Goal: Task Accomplishment & Management: Complete application form

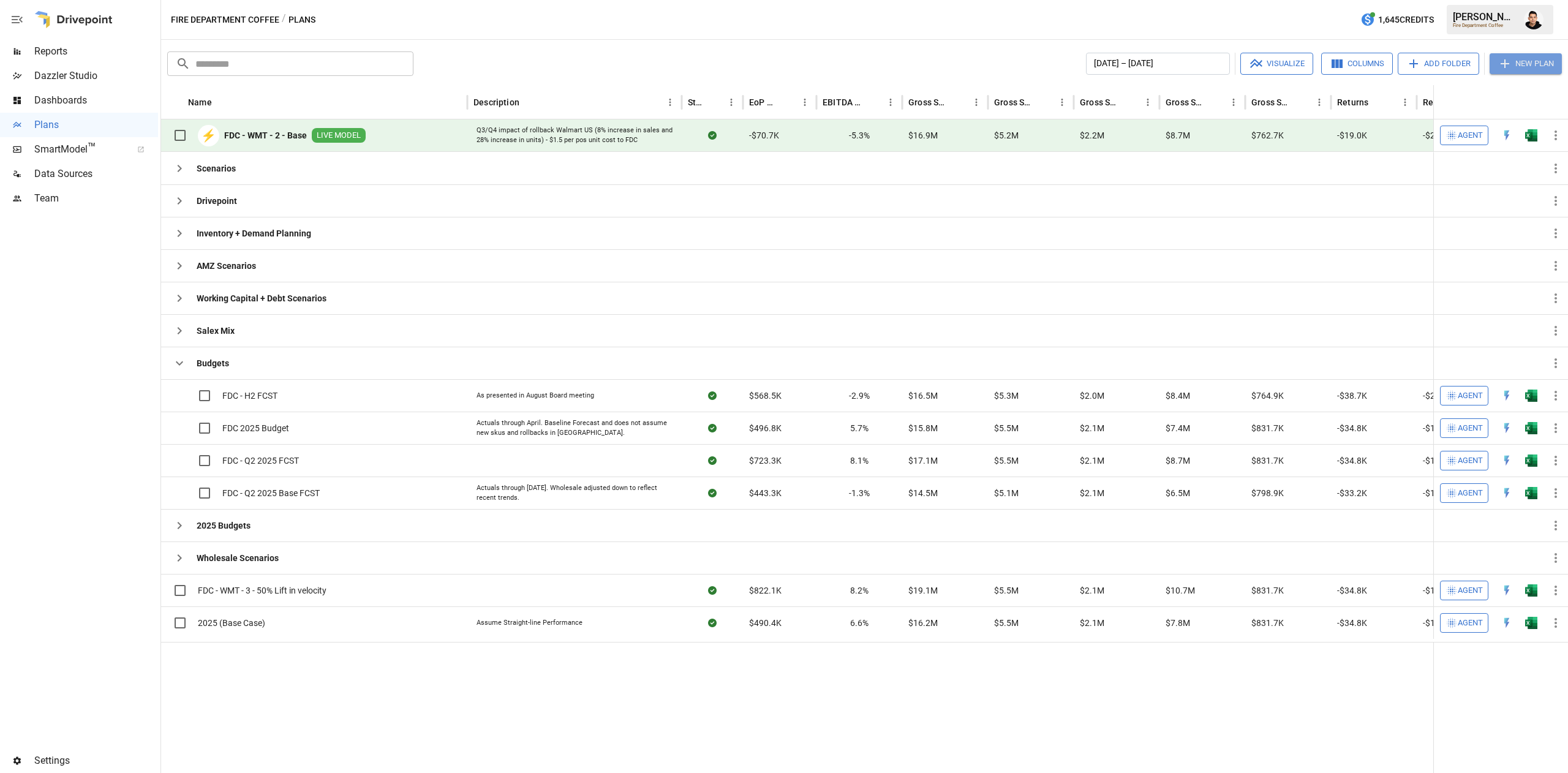
click at [1523, 65] on button "New Plan" at bounding box center [1526, 64] width 73 height 21
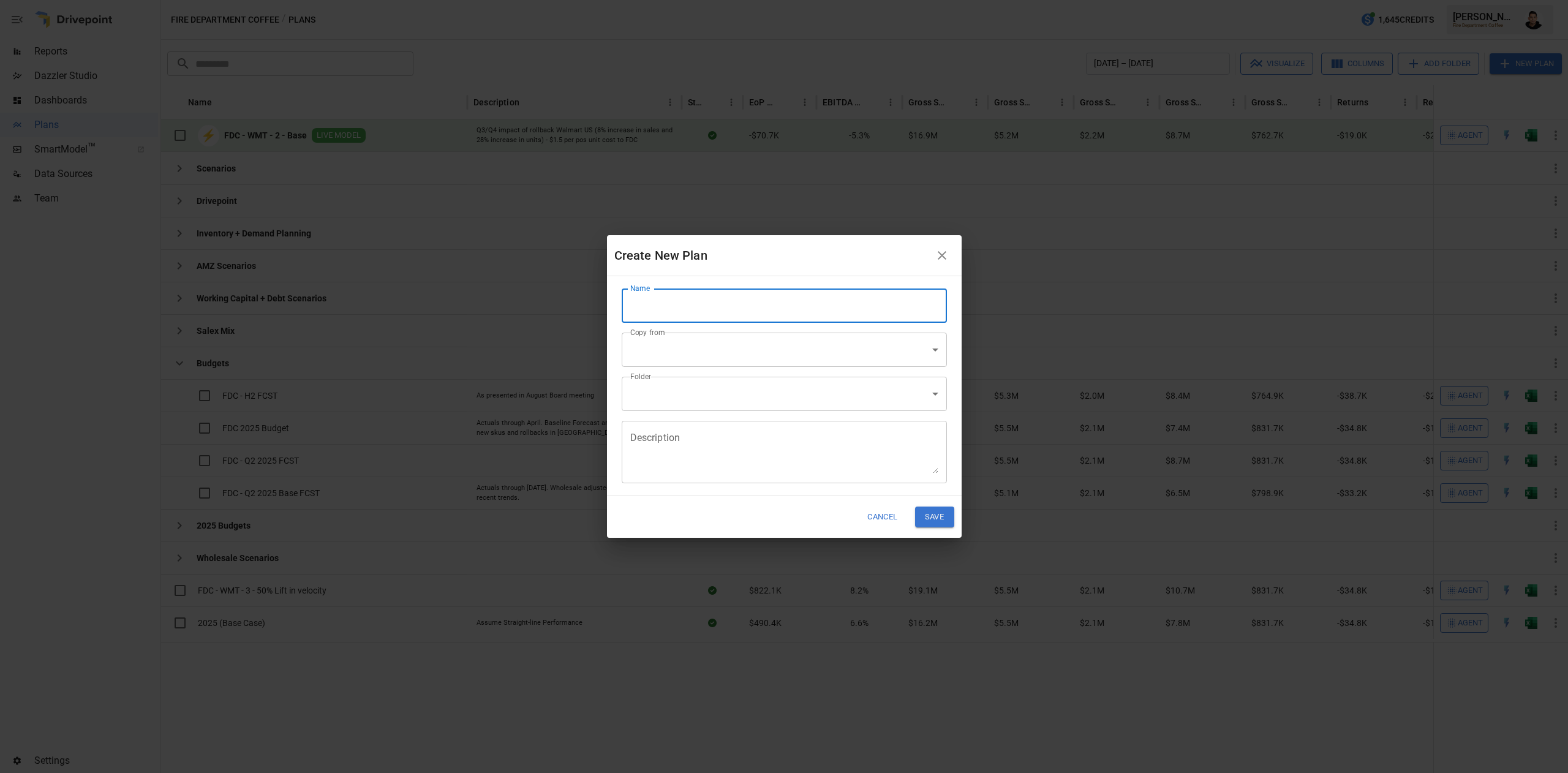
click at [890, 296] on input "Name" at bounding box center [784, 305] width 325 height 34
click at [833, 267] on h2 "Create New Plan" at bounding box center [784, 255] width 355 height 40
click at [843, 311] on input "Name" at bounding box center [784, 305] width 325 height 34
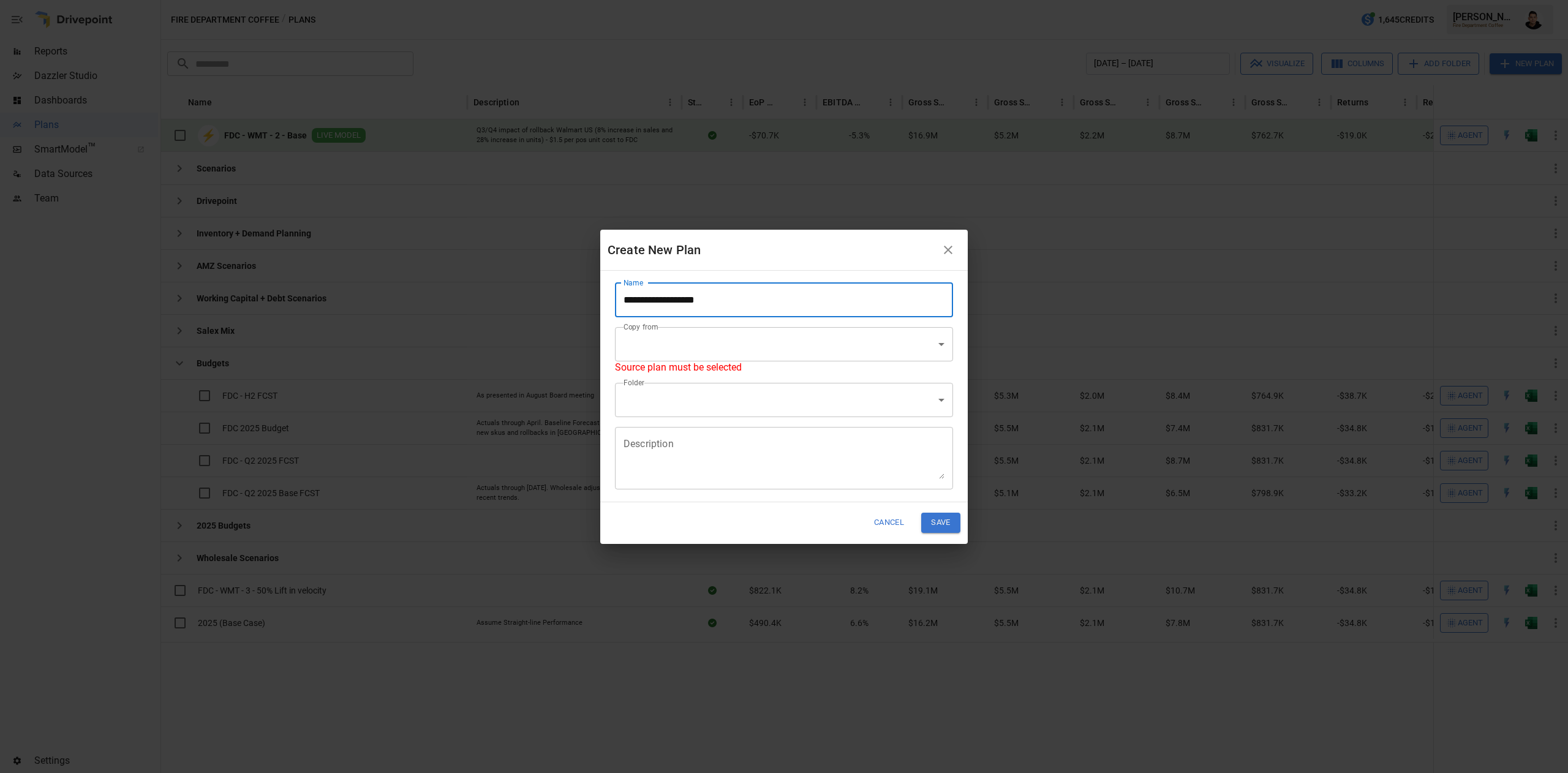
type input "**********"
click at [865, 0] on body "Reports Dazzler Studio Dashboards Plans SmartModel ™ Data Sources Team Settings…" at bounding box center [784, 0] width 1568 height 0
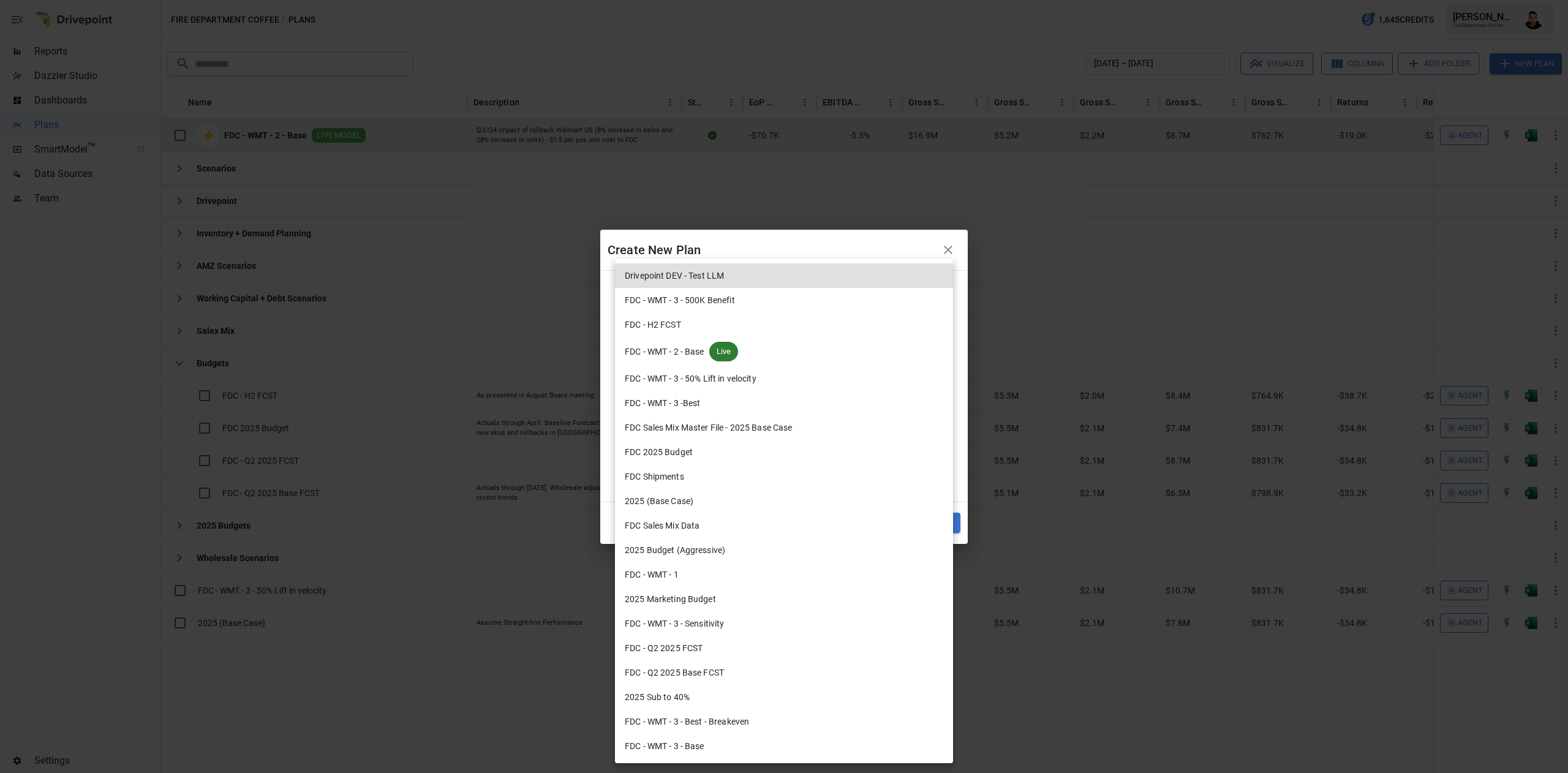
click at [790, 355] on li "FDC - WMT - 2 - Base Live" at bounding box center [783, 352] width 338 height 30
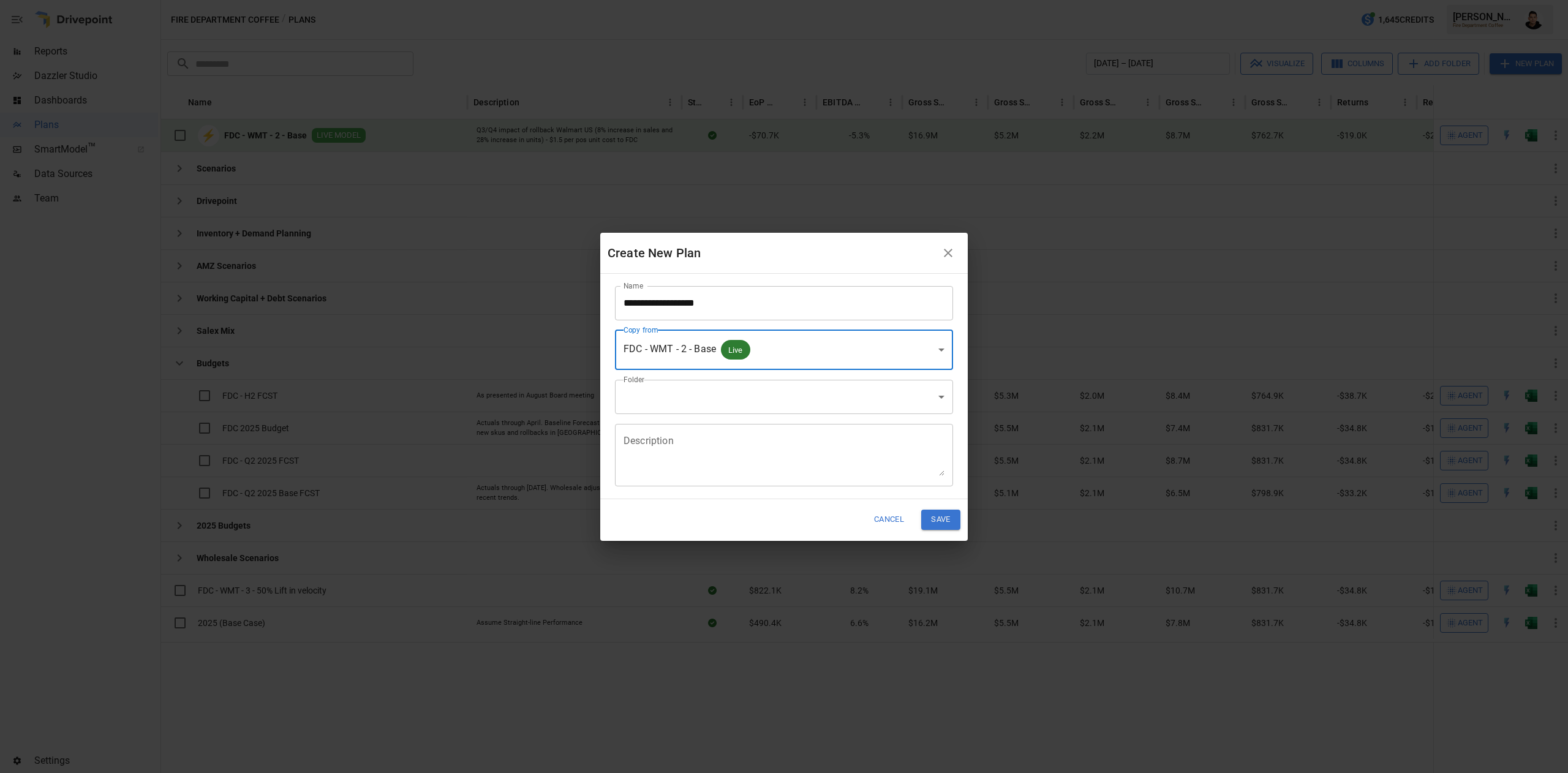
type input "**********"
click at [890, 416] on div "Description * Description" at bounding box center [779, 450] width 348 height 73
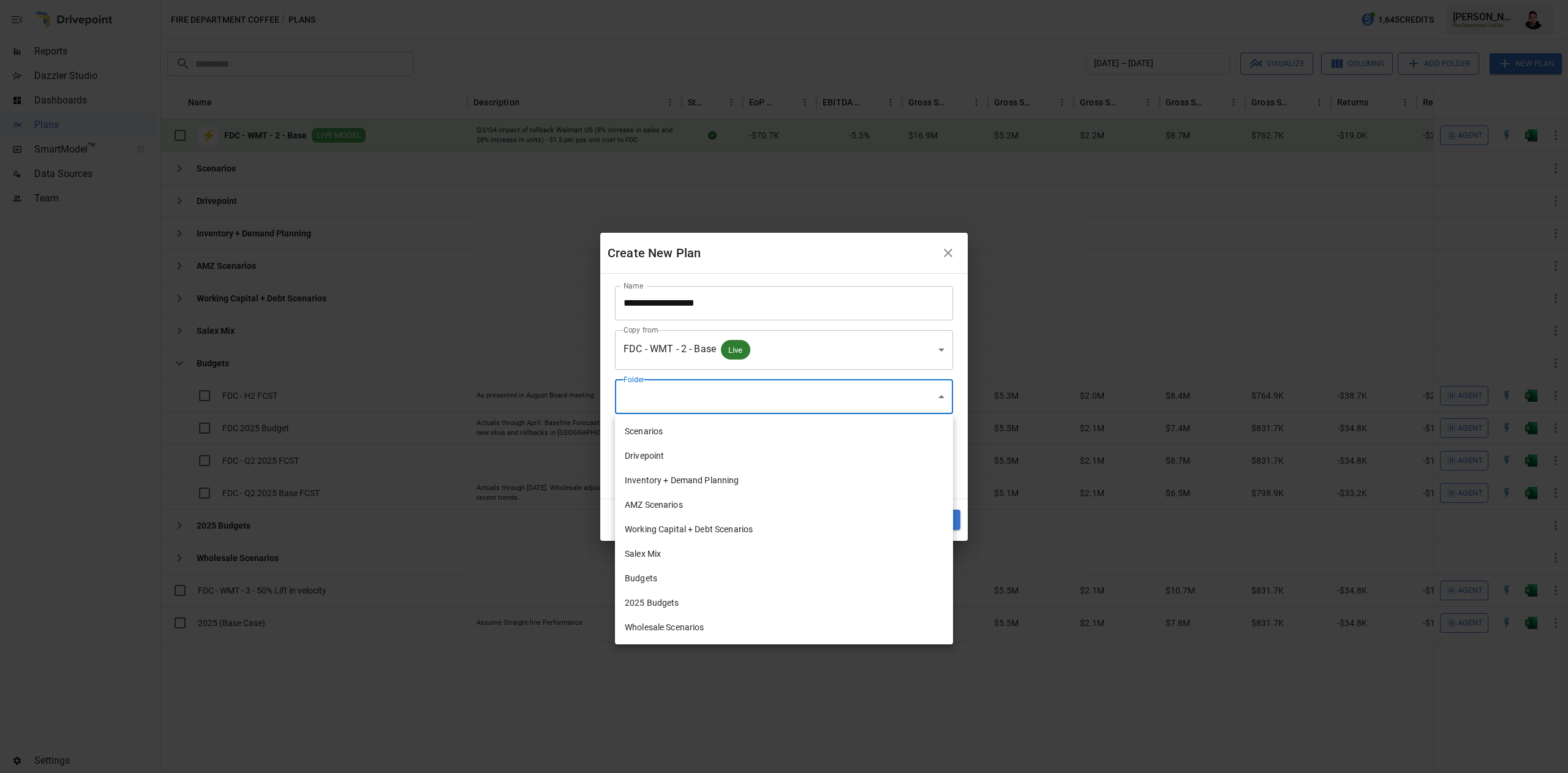
click at [899, 0] on body "Reports Dazzler Studio Dashboards Plans SmartModel ™ Data Sources Team Settings…" at bounding box center [784, 0] width 1568 height 0
click at [691, 627] on li "Wholesale Scenarios" at bounding box center [783, 627] width 338 height 24
type input "**********"
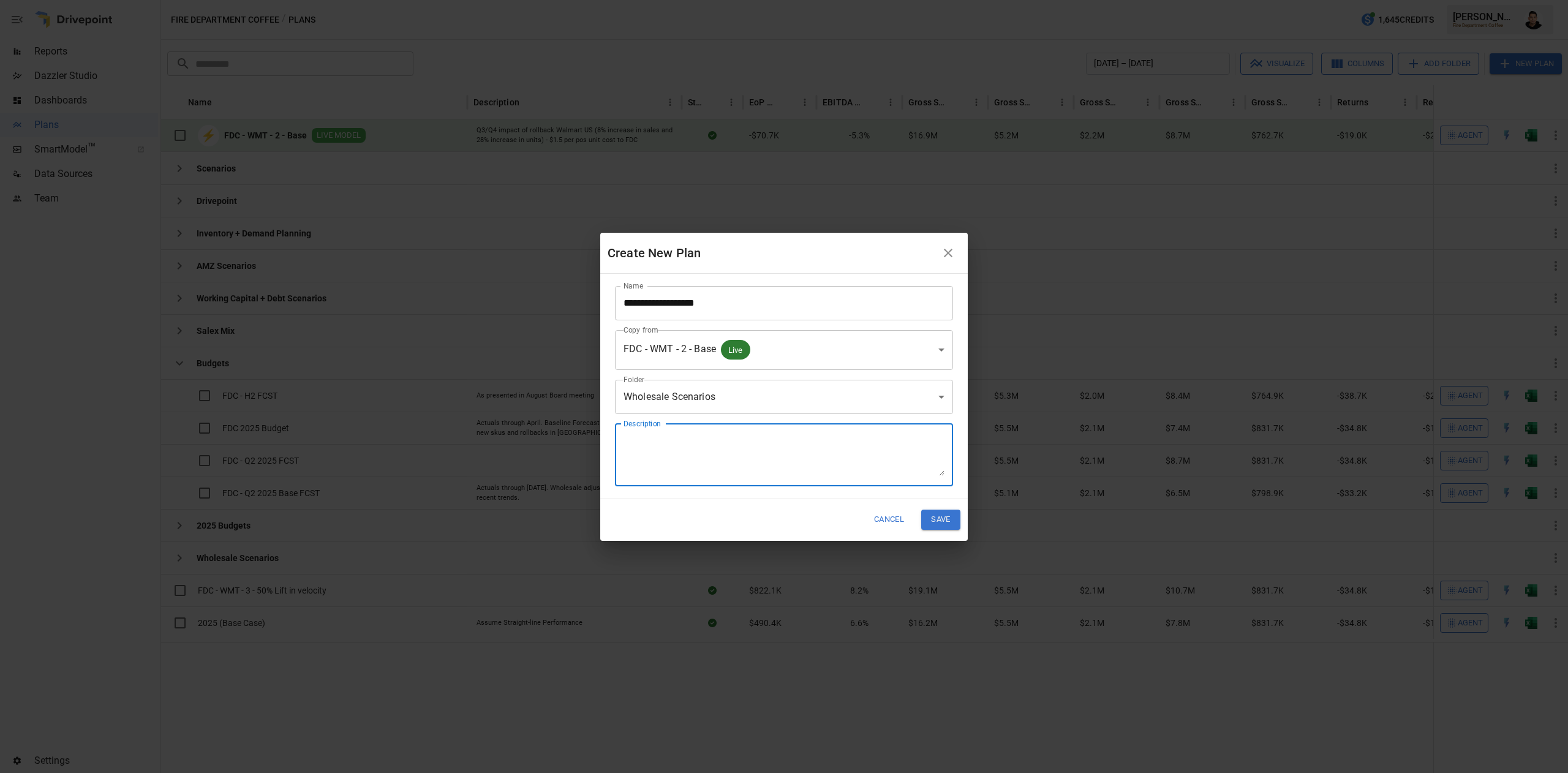
click at [810, 470] on textarea "Description" at bounding box center [783, 455] width 321 height 42
type textarea "**********"
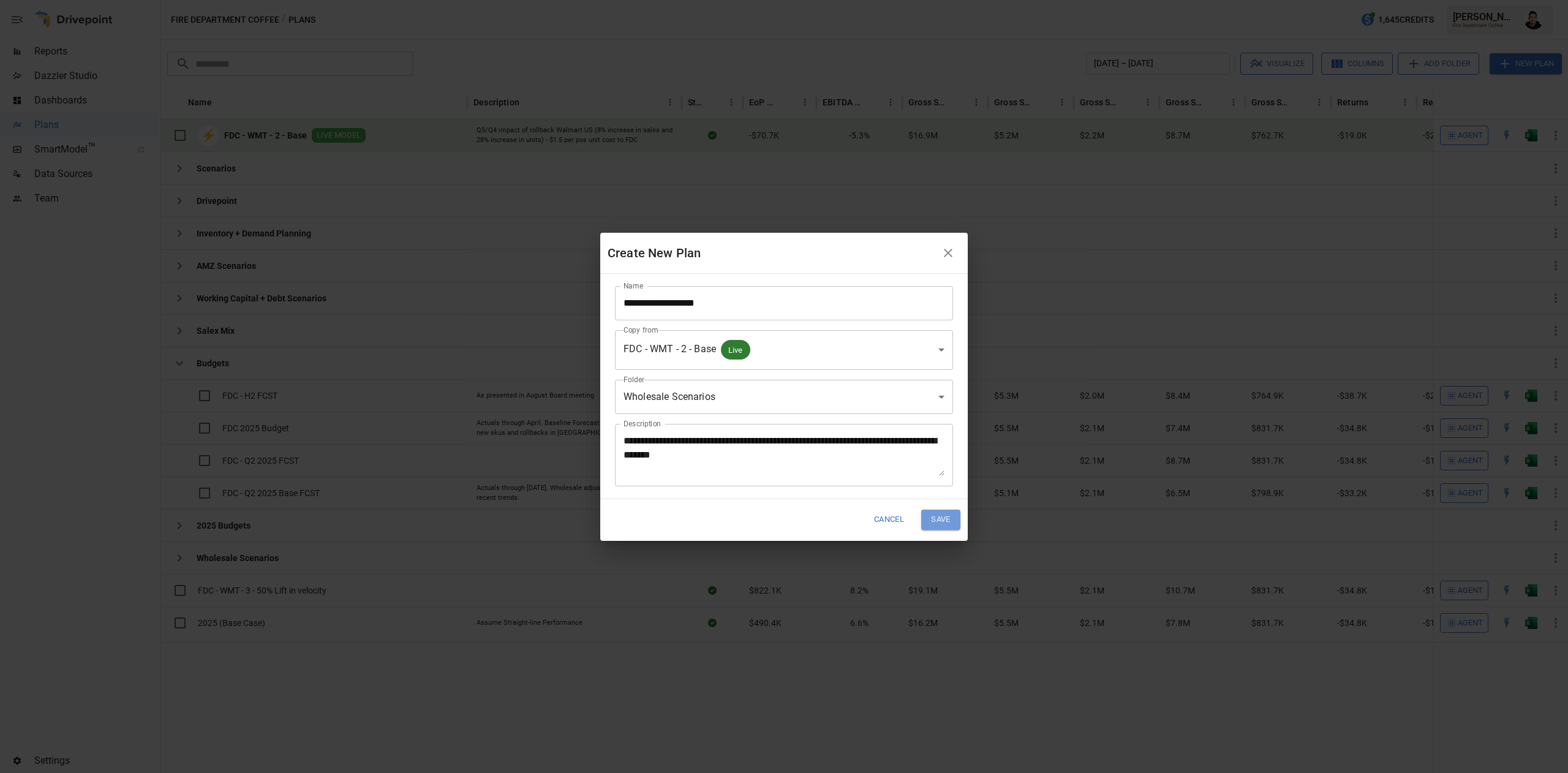
click at [942, 516] on button "Save" at bounding box center [940, 520] width 39 height 20
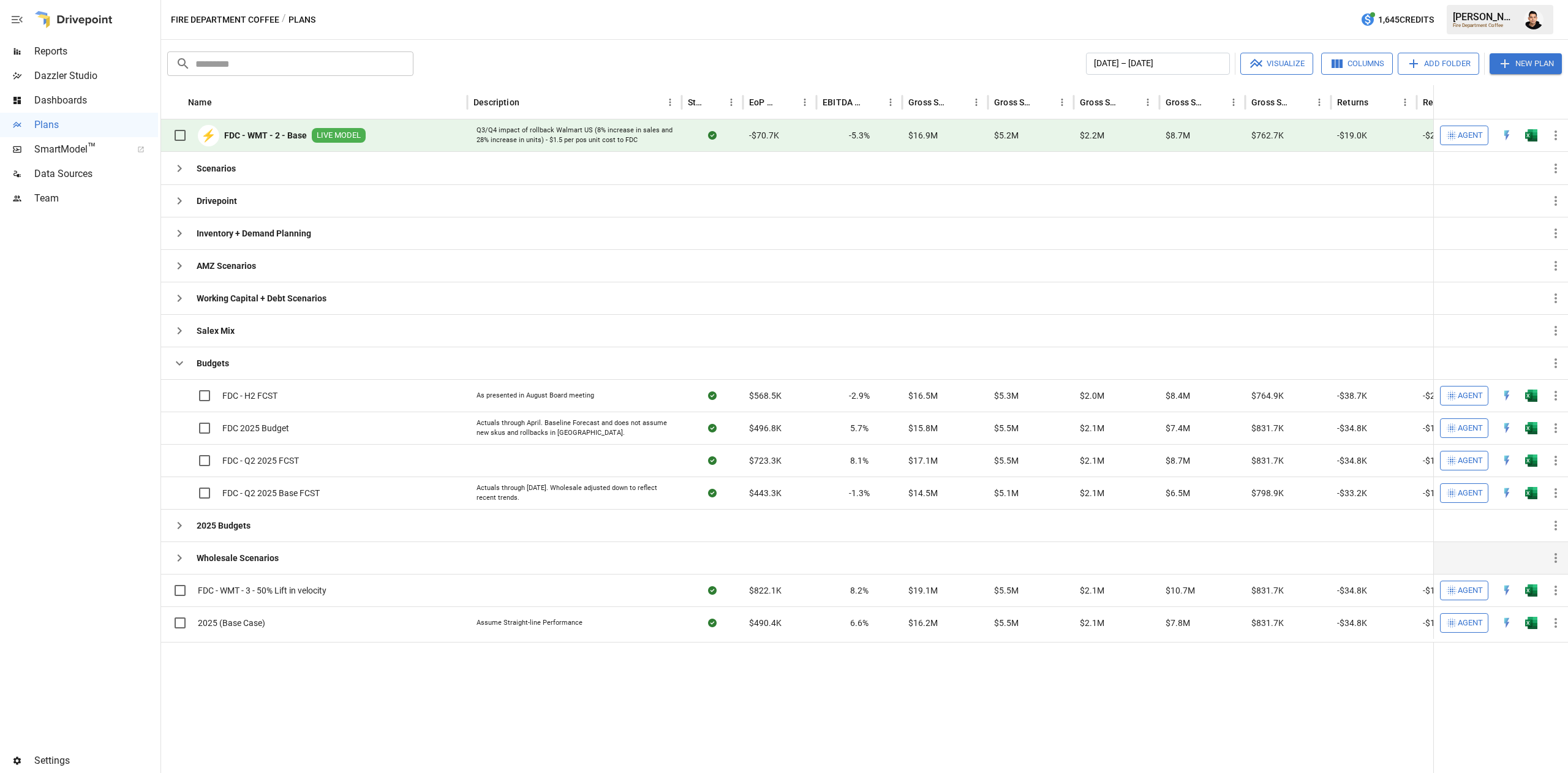
click at [171, 558] on button "button" at bounding box center [179, 558] width 24 height 24
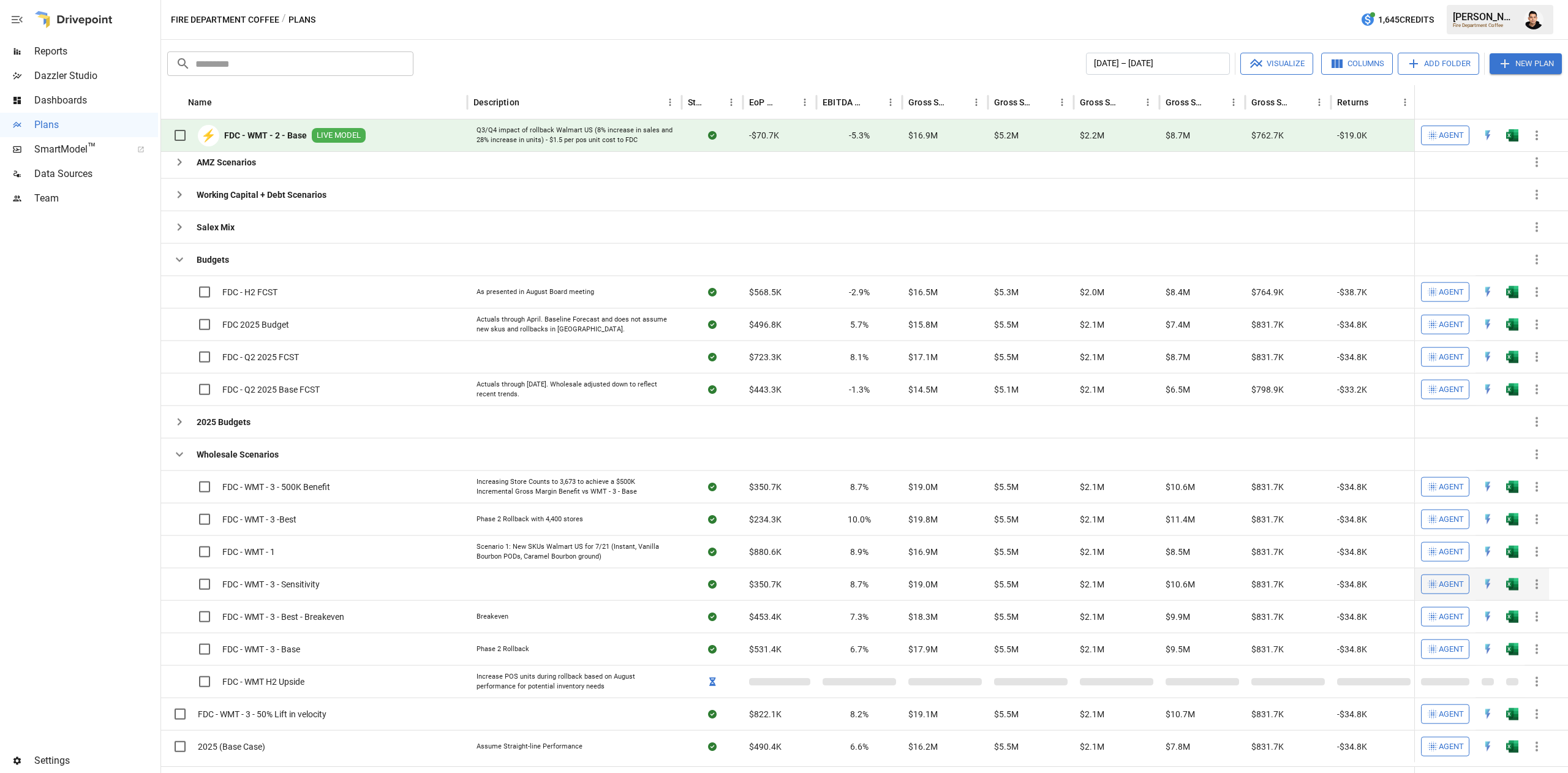
scroll to position [116, 0]
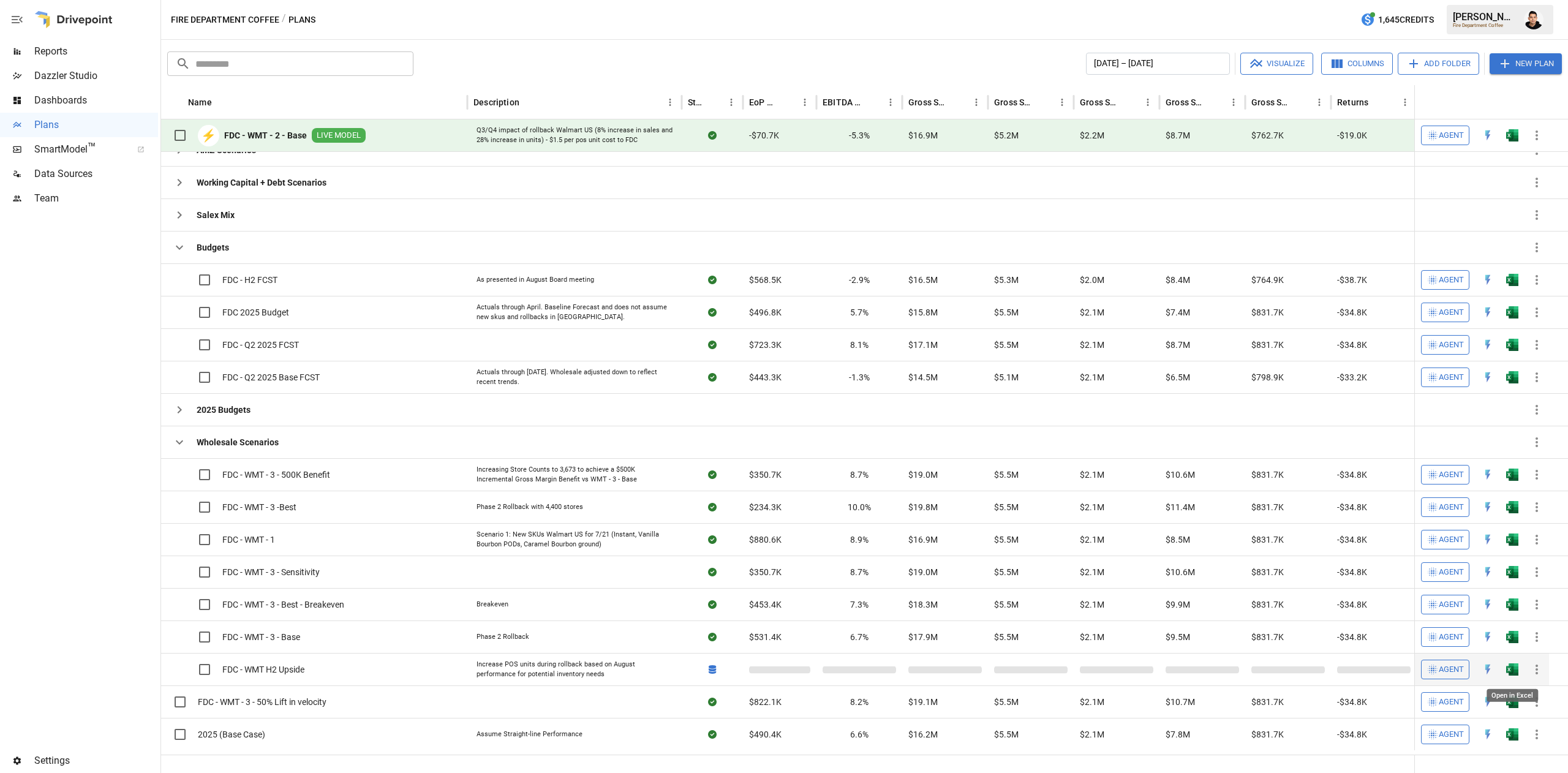
click at [1517, 673] on img "Open in Excel" at bounding box center [1512, 669] width 13 height 13
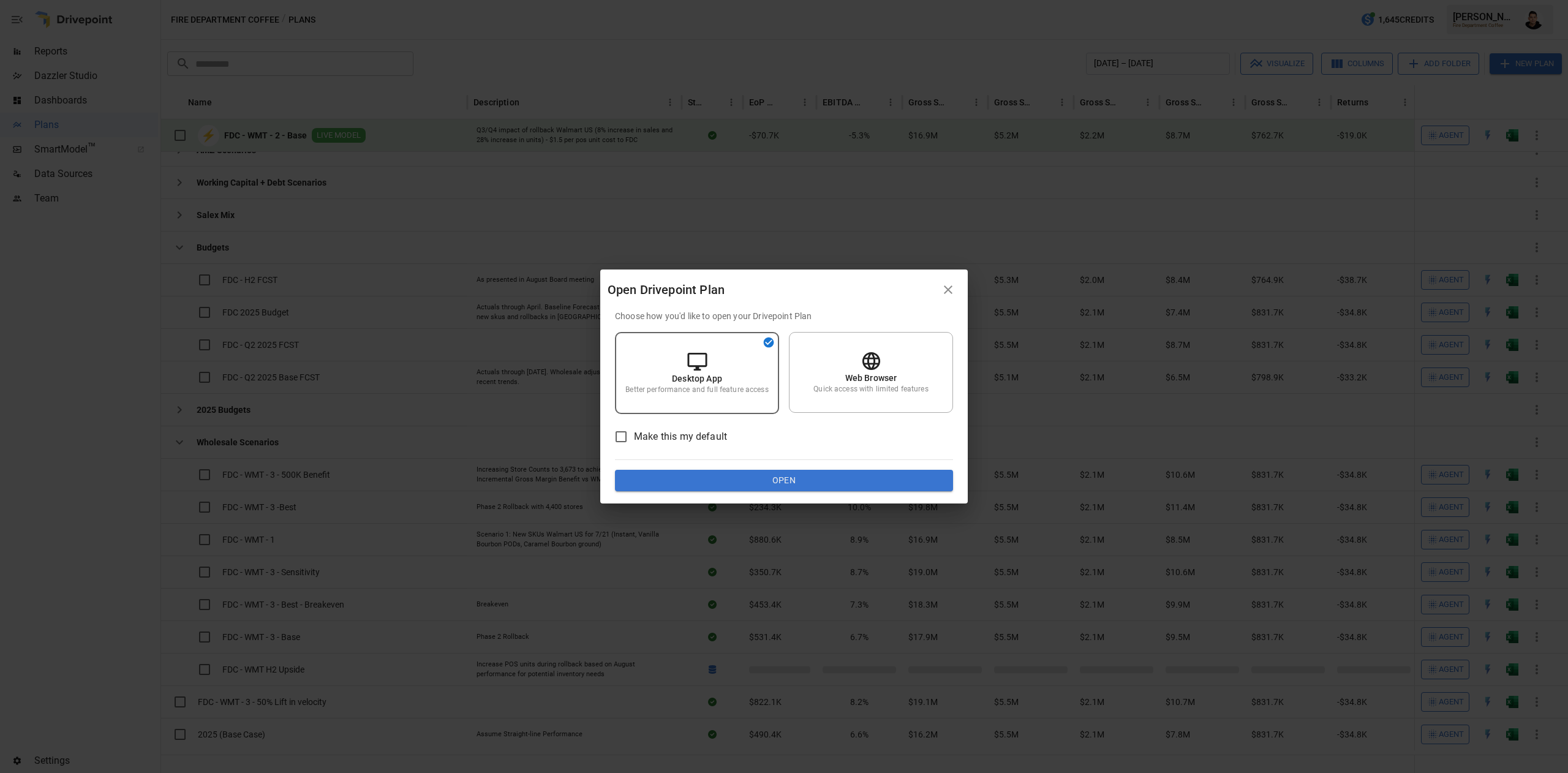
click at [742, 487] on button "Open" at bounding box center [783, 480] width 338 height 22
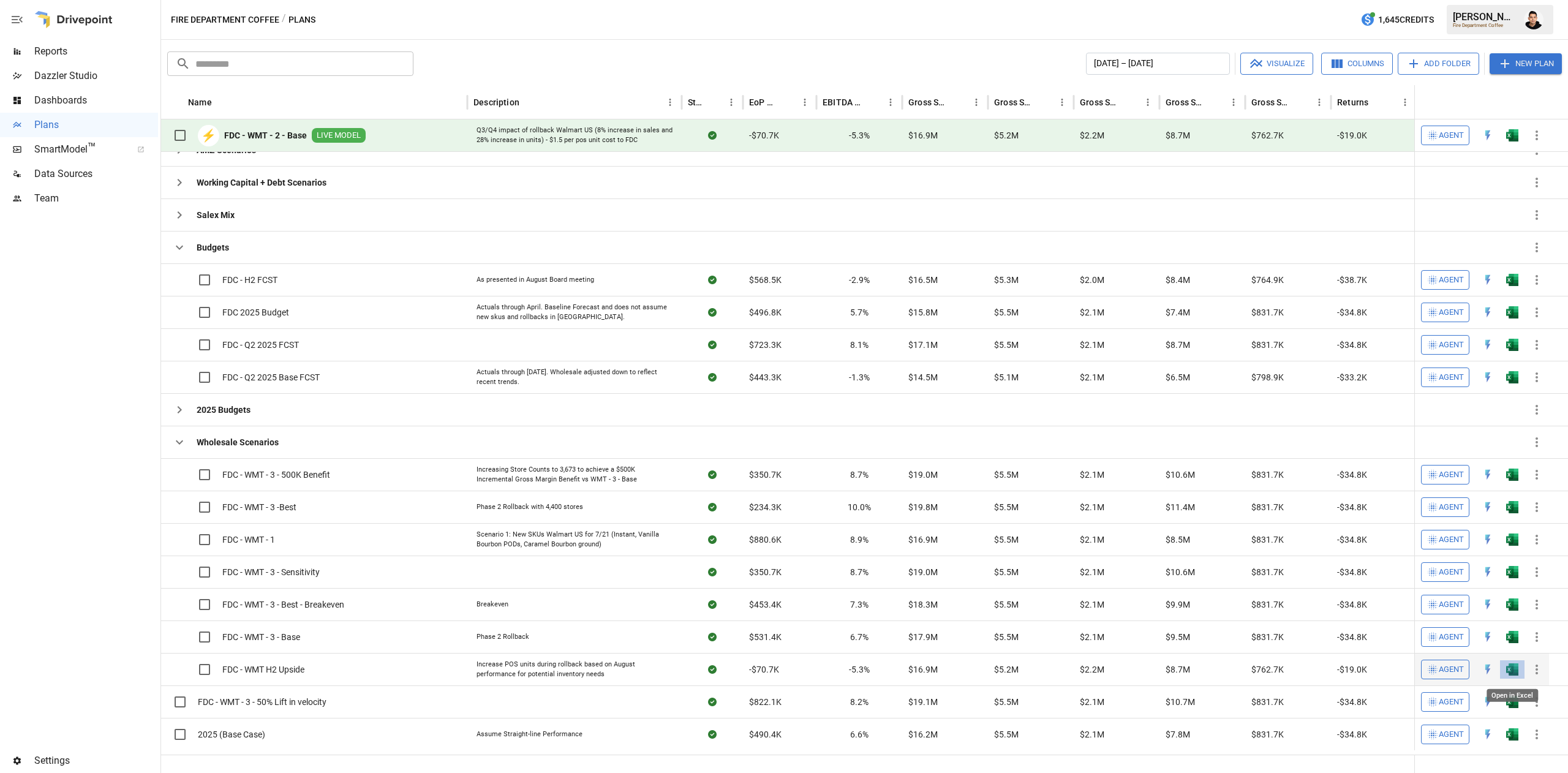
click at [1509, 671] on img "Open in Excel" at bounding box center [1512, 669] width 13 height 13
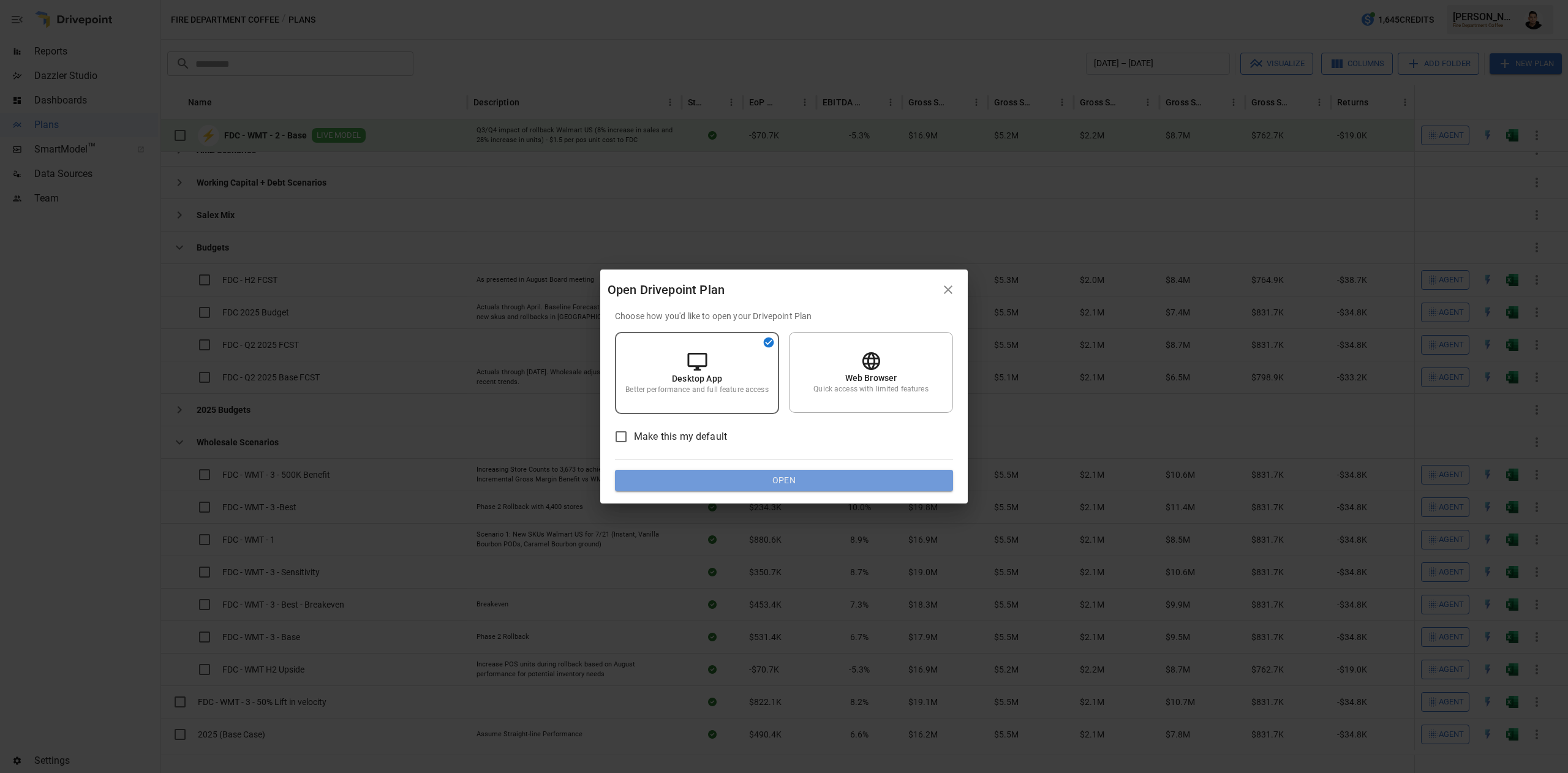
click at [898, 470] on button "Open" at bounding box center [783, 480] width 338 height 22
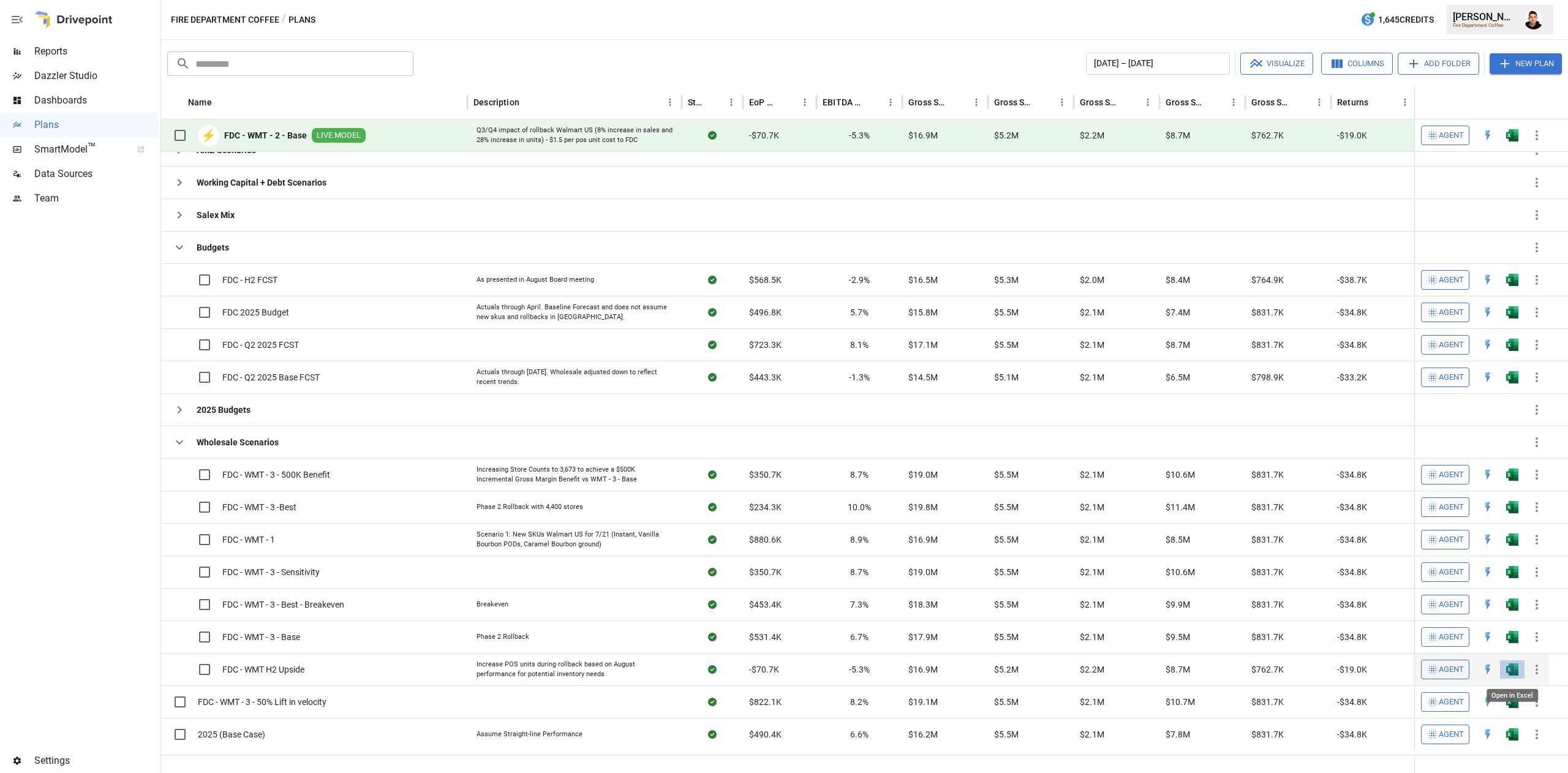
click at [1511, 673] on img "Open in Excel" at bounding box center [1512, 669] width 13 height 13
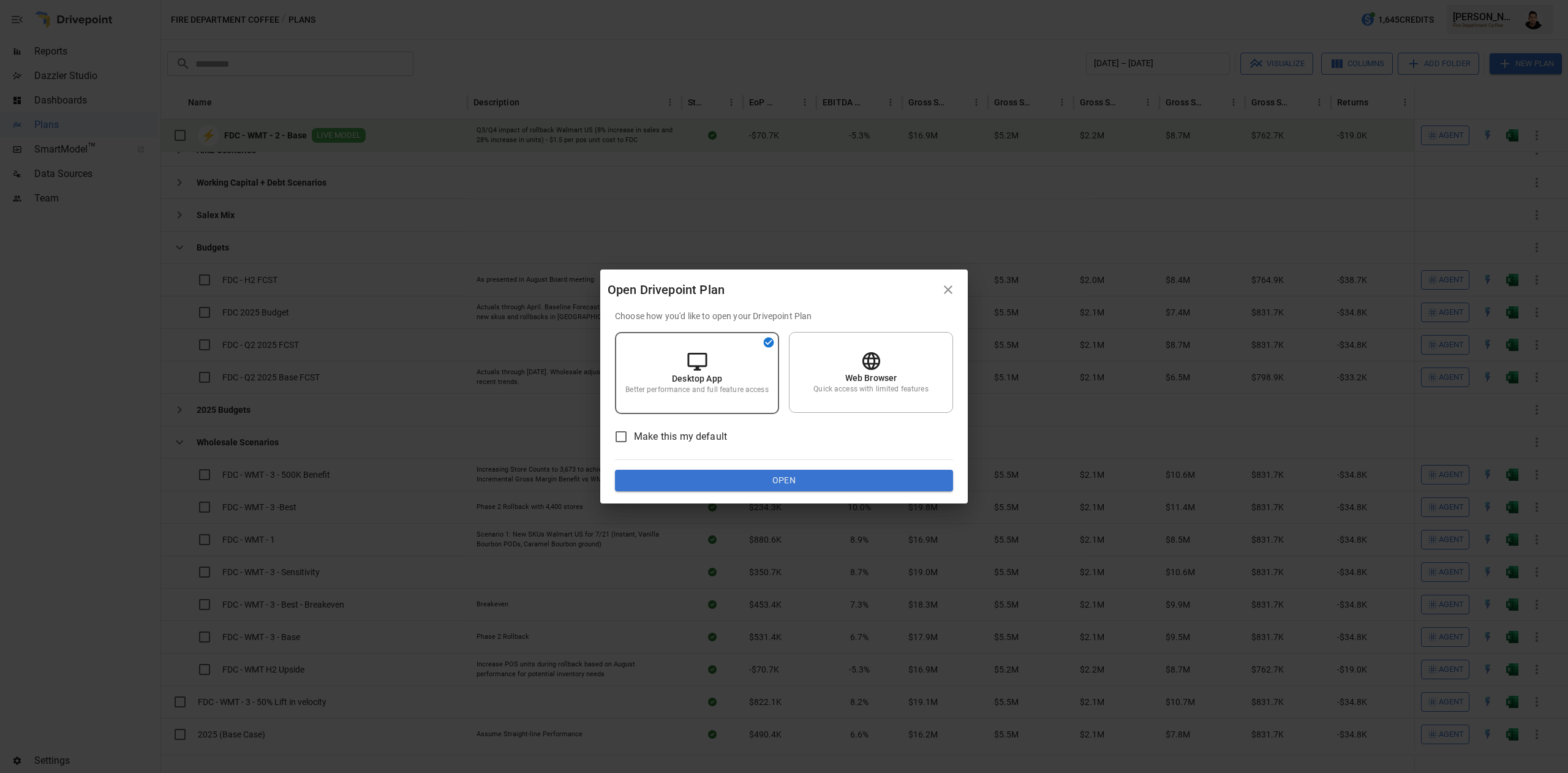
click at [909, 475] on button "Open" at bounding box center [783, 480] width 338 height 22
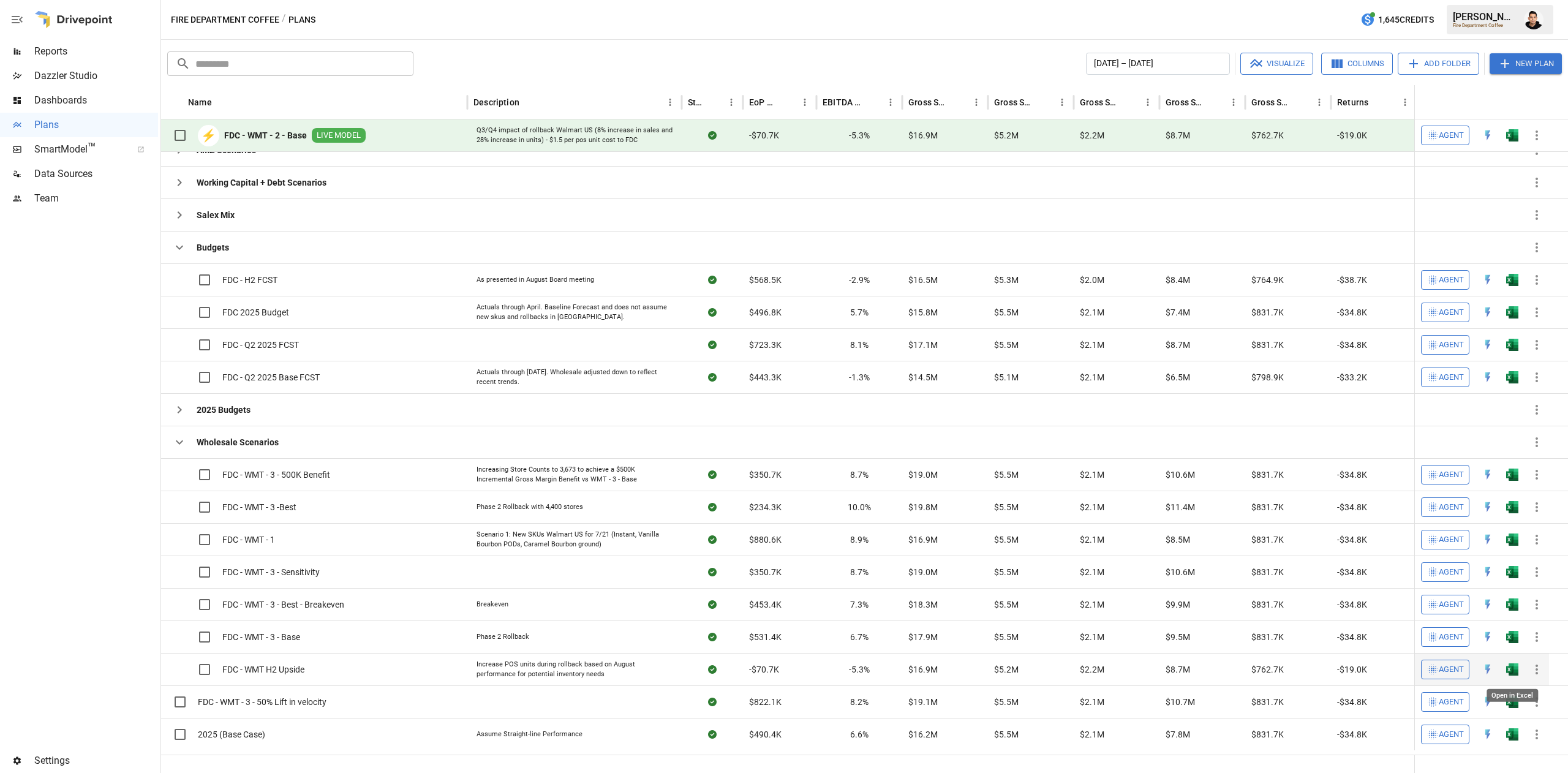
click at [1515, 670] on img "Open in Excel" at bounding box center [1512, 669] width 13 height 13
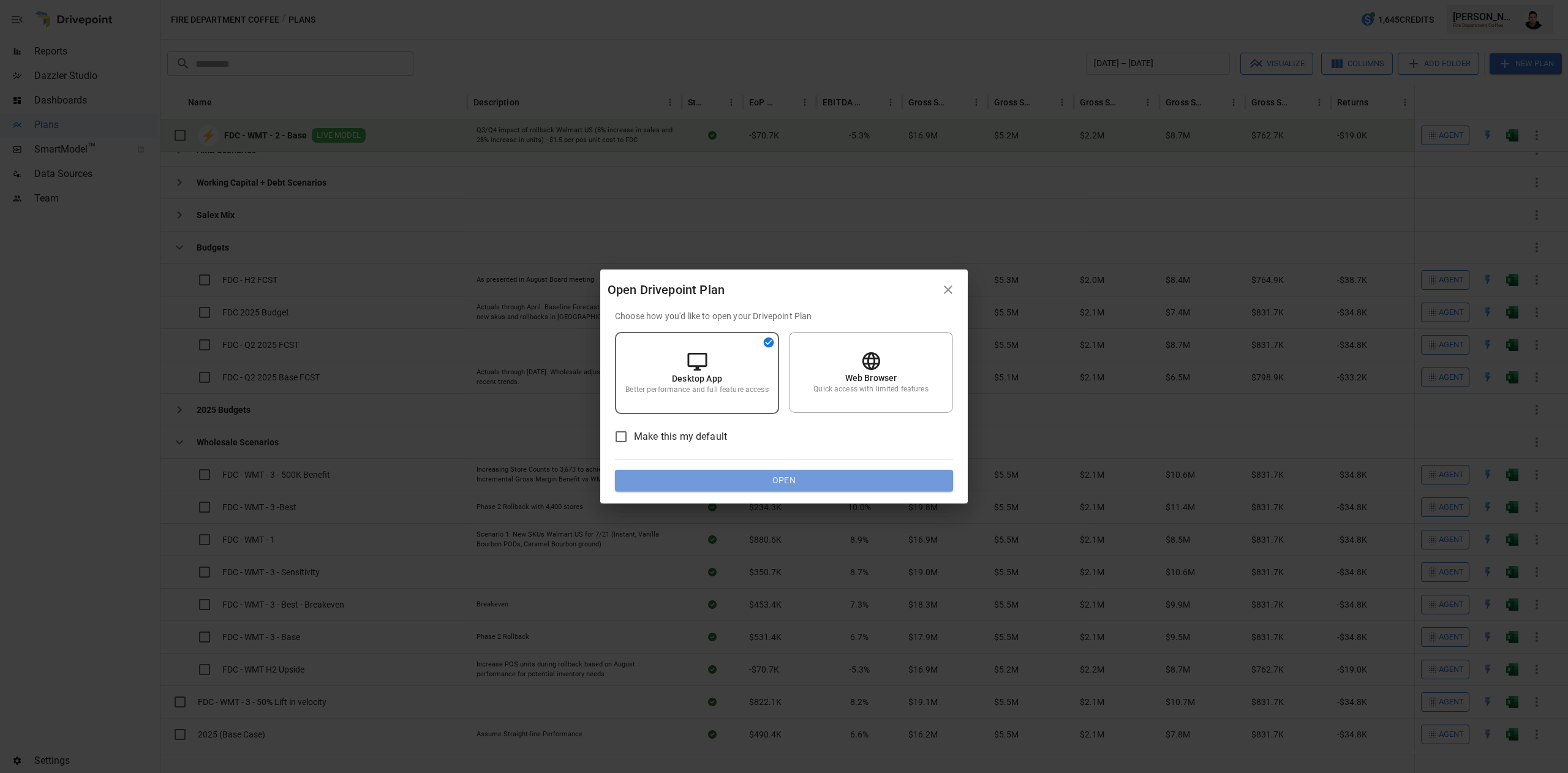
click at [931, 473] on button "Open" at bounding box center [783, 480] width 338 height 22
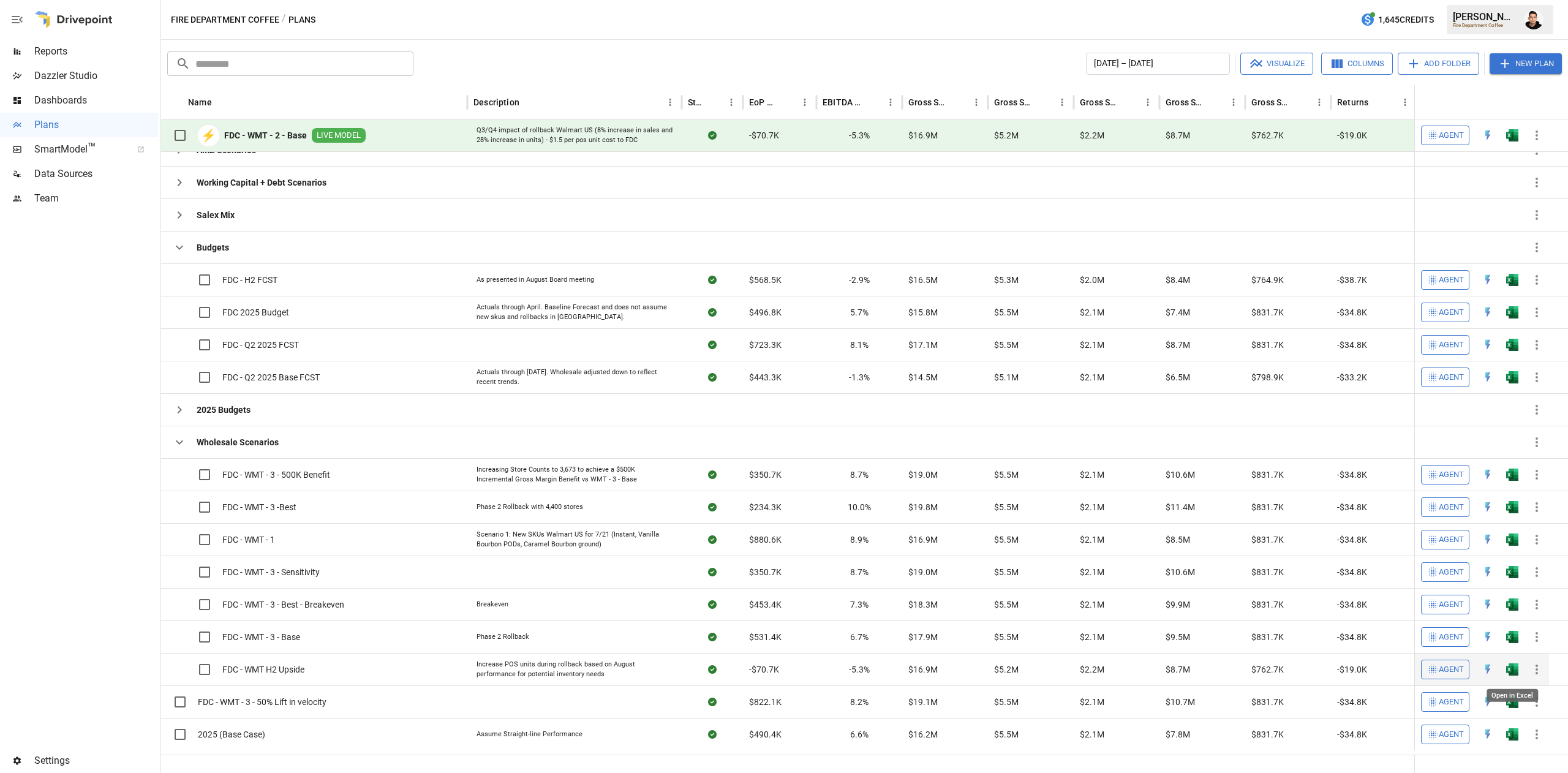
click at [1515, 674] on img "Open in Excel" at bounding box center [1512, 669] width 13 height 13
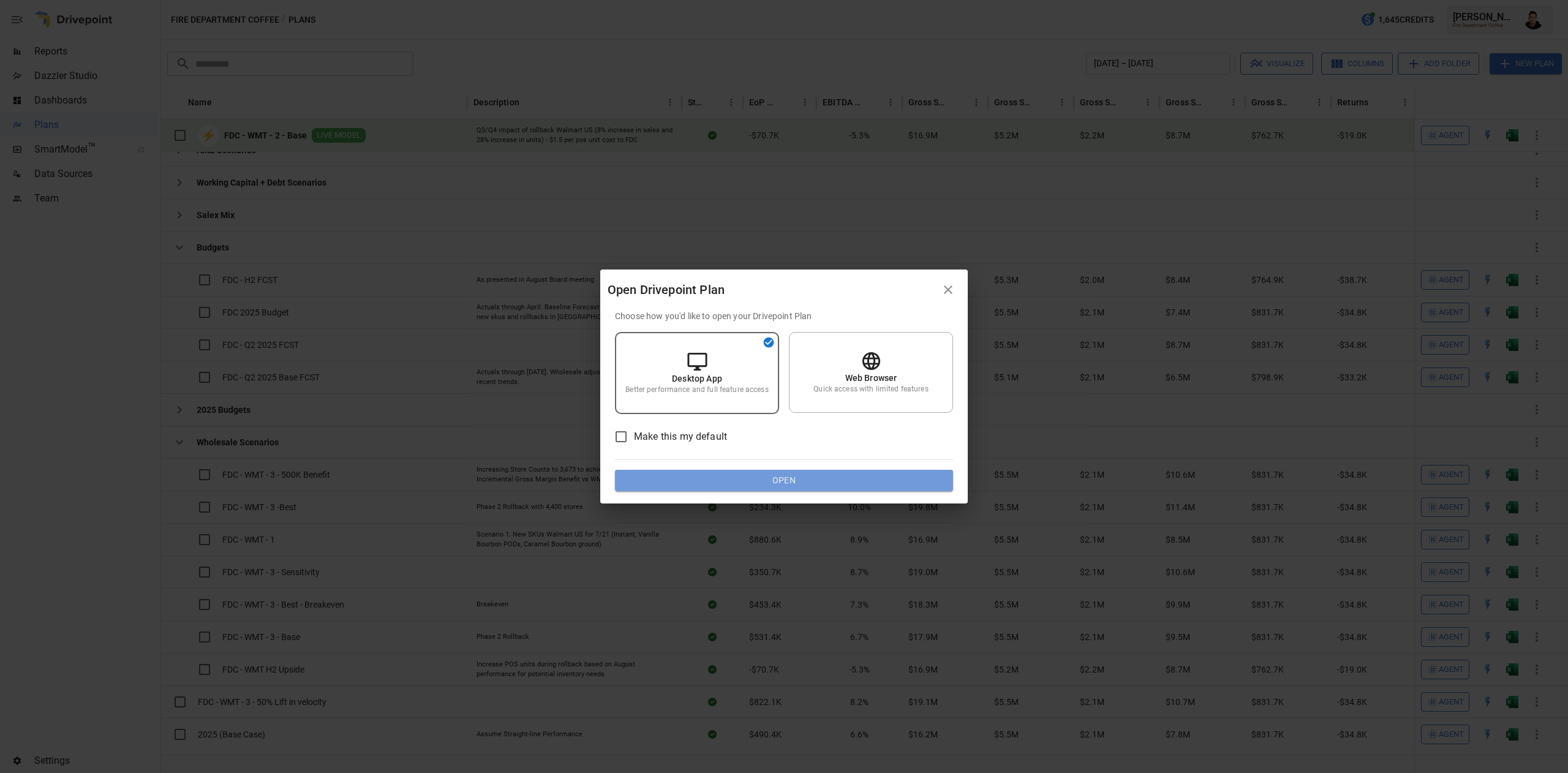
click at [934, 484] on button "Open" at bounding box center [783, 480] width 338 height 22
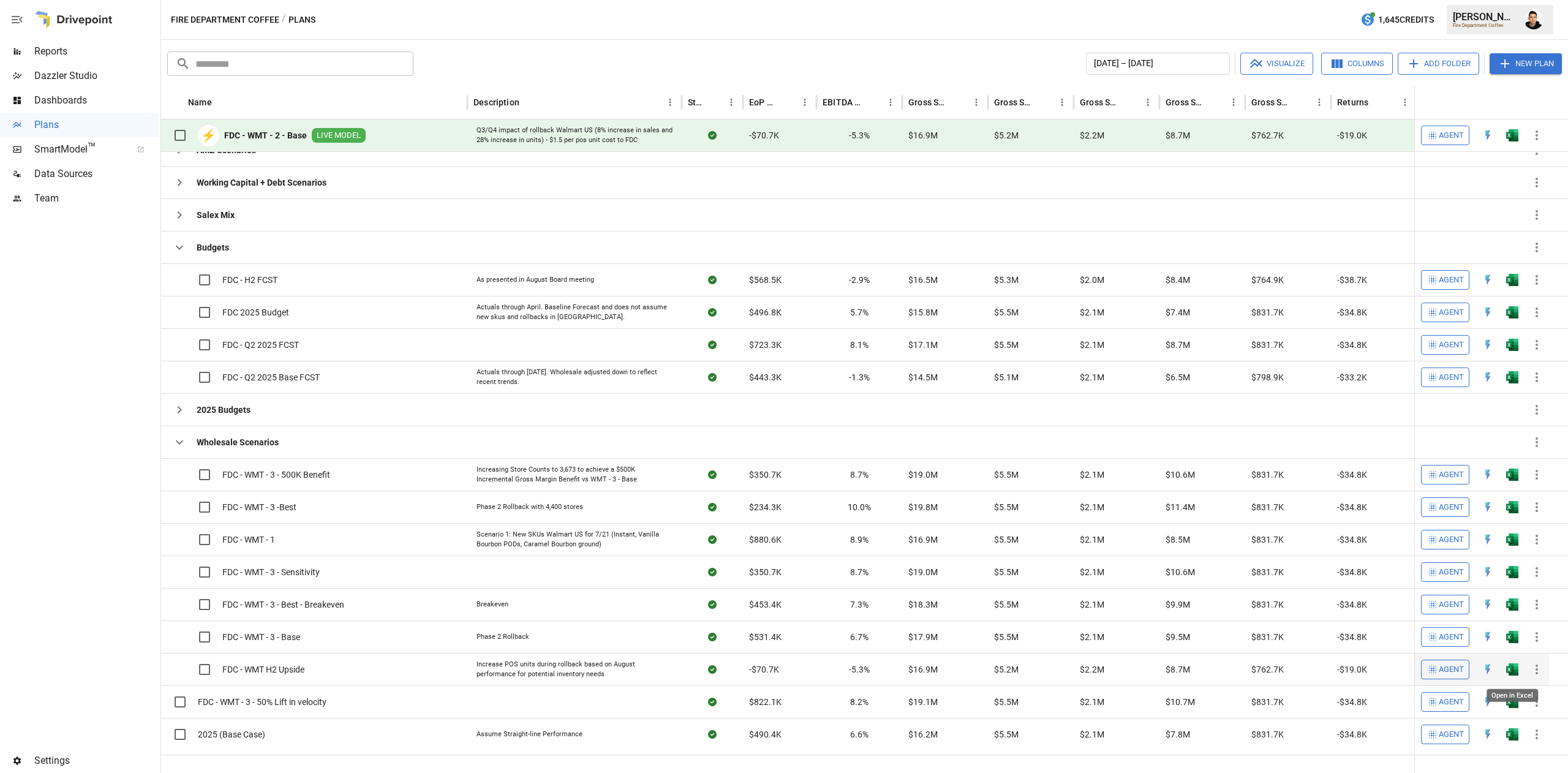
click at [1512, 673] on img "Open in Excel" at bounding box center [1512, 669] width 13 height 13
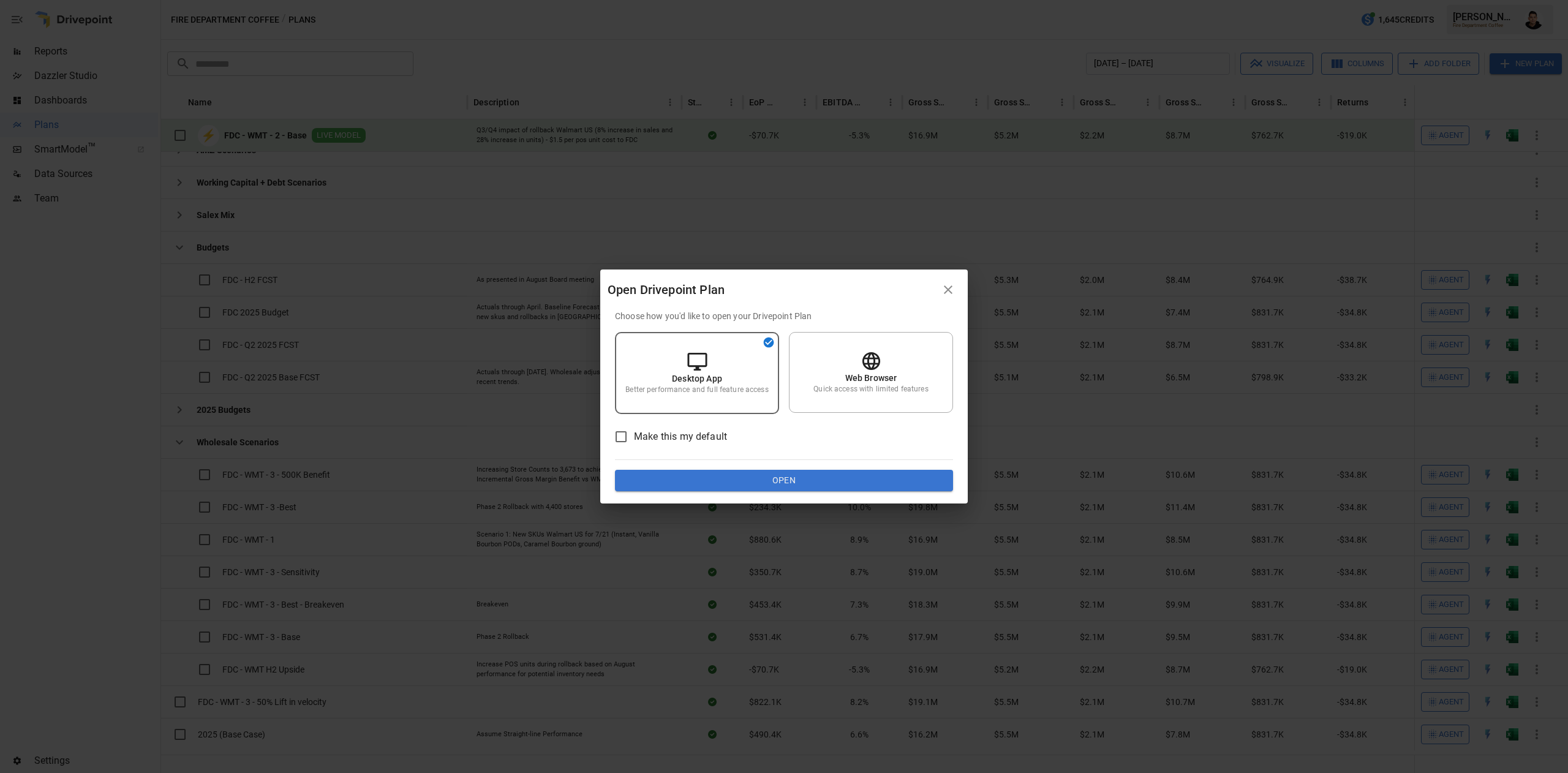
click at [834, 474] on button "Open" at bounding box center [783, 480] width 338 height 22
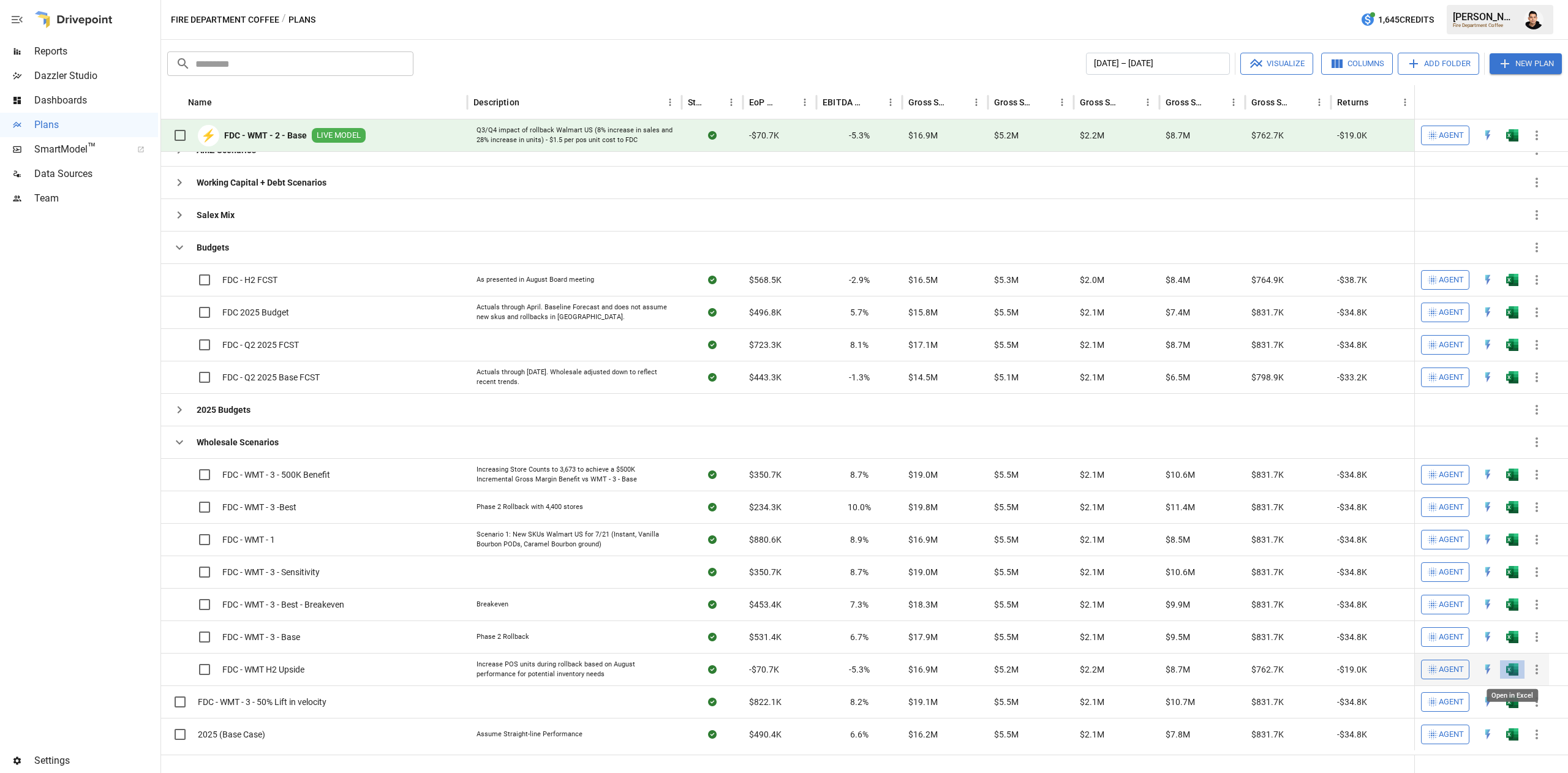
click at [1514, 675] on img "Open in Excel" at bounding box center [1512, 669] width 13 height 13
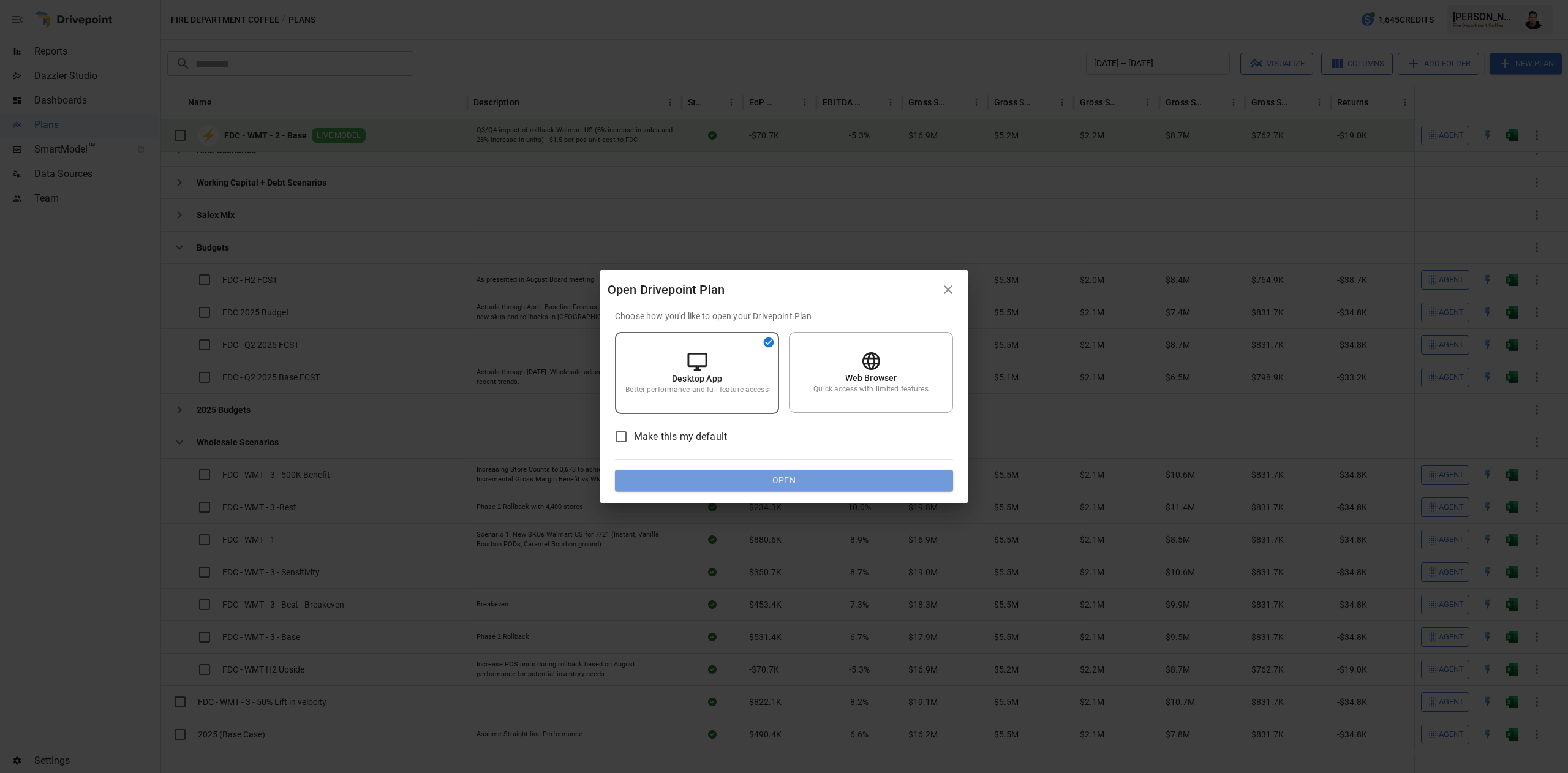
click at [878, 476] on button "Open" at bounding box center [783, 480] width 338 height 22
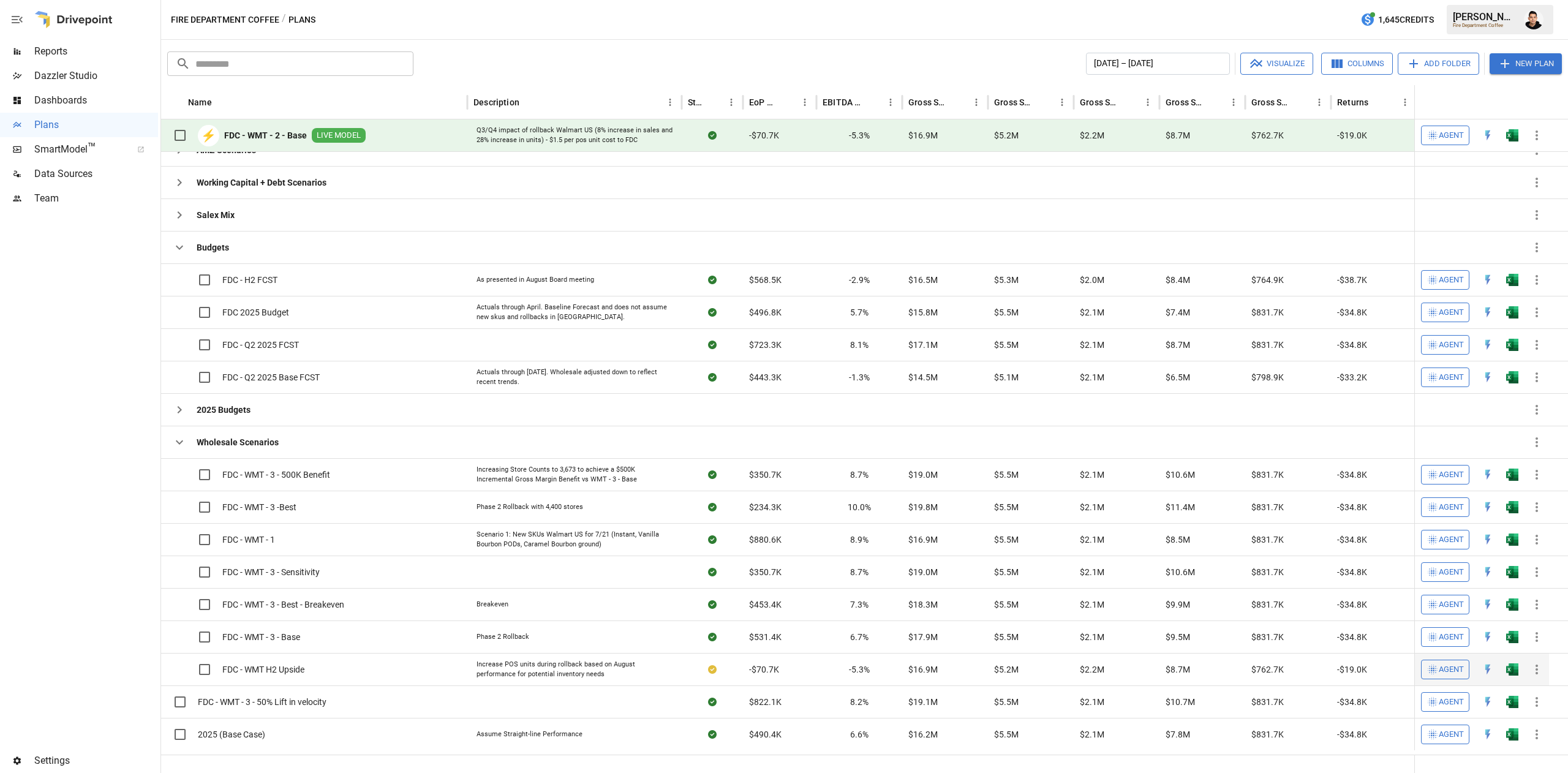
click at [1517, 679] on button "button" at bounding box center [1511, 669] width 39 height 18
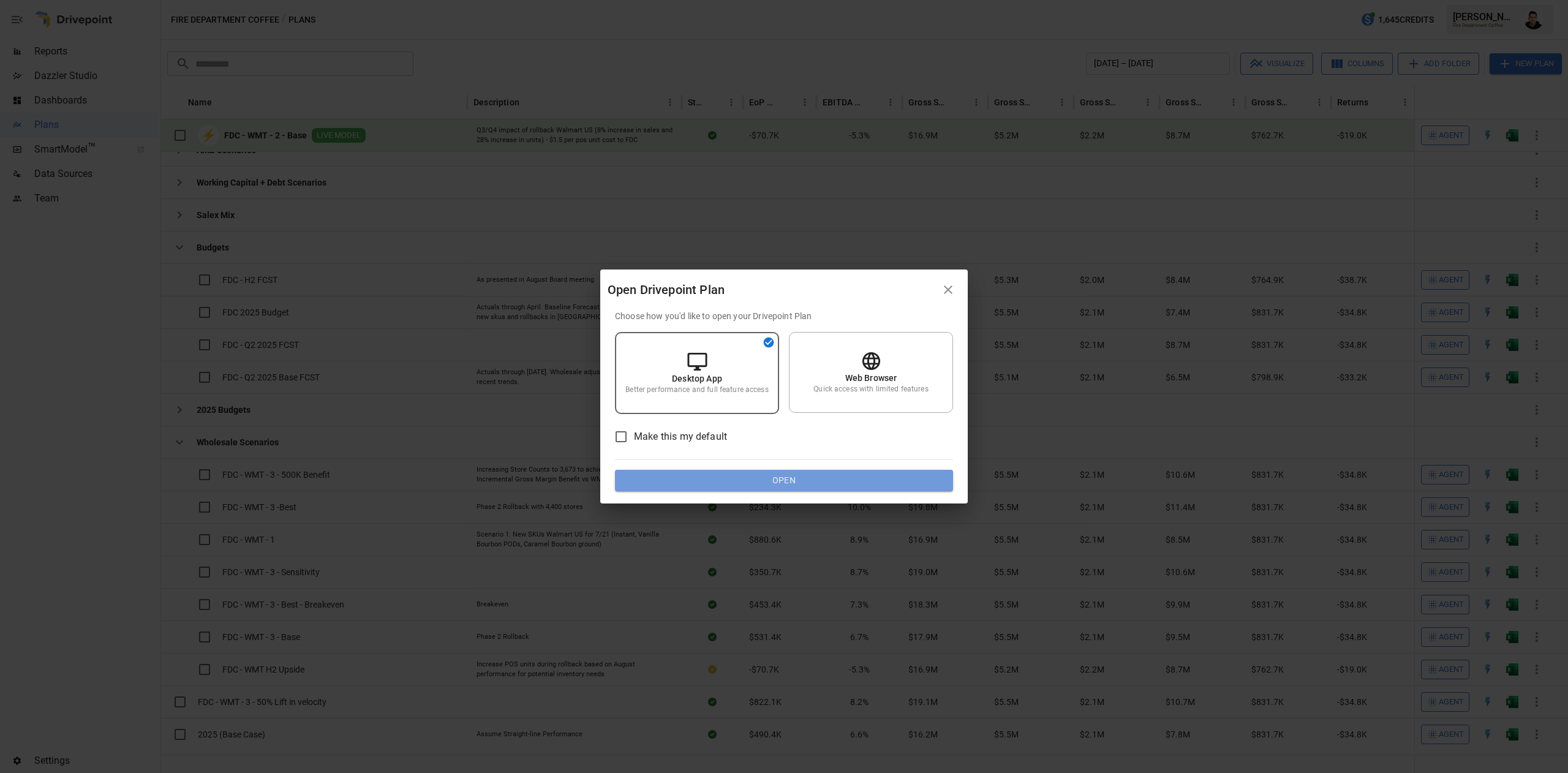
click at [888, 482] on button "Open" at bounding box center [783, 480] width 338 height 22
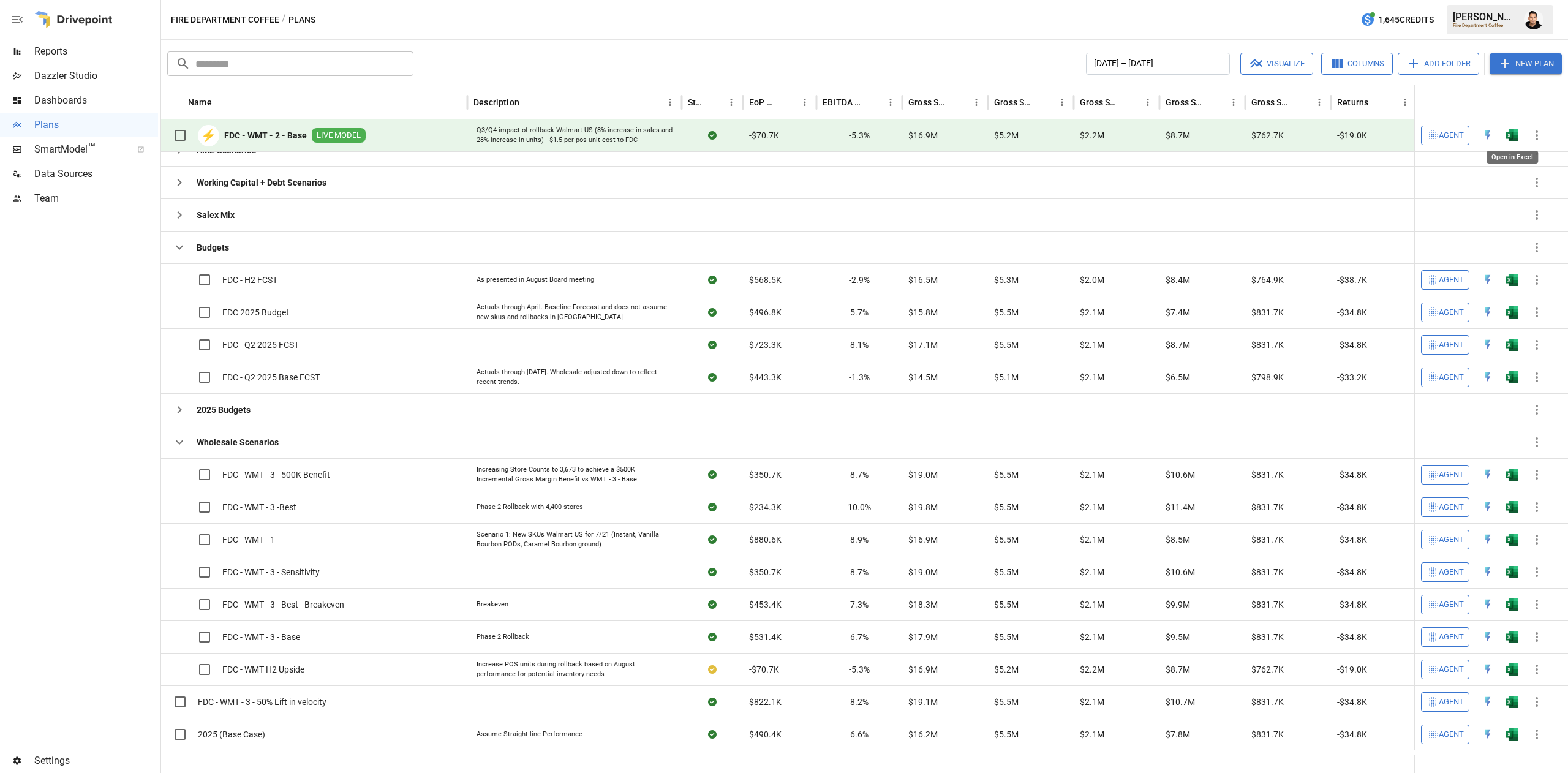
click at [1509, 134] on img "Open in Excel" at bounding box center [1512, 135] width 13 height 13
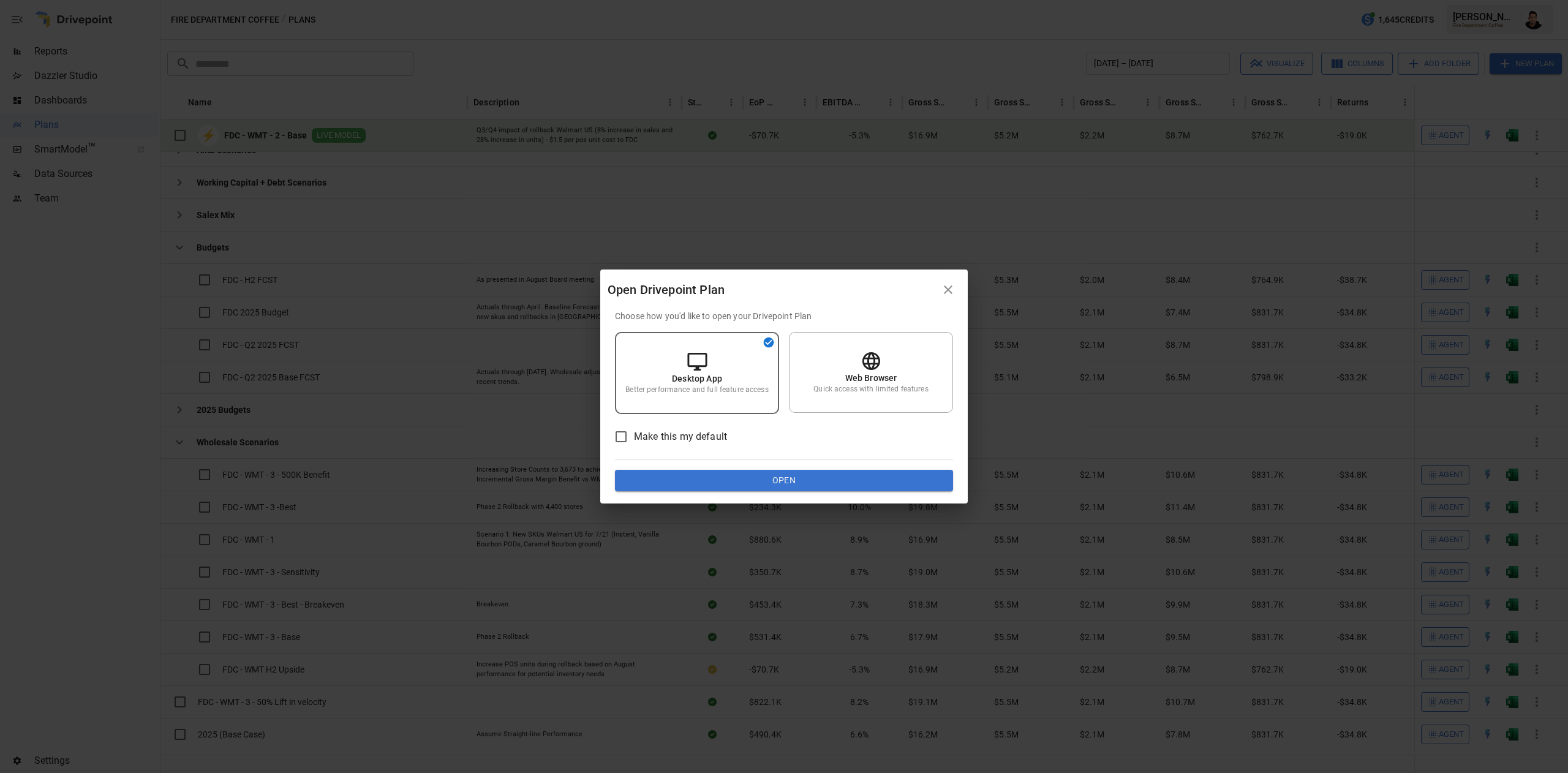
click at [780, 481] on button "Open" at bounding box center [783, 480] width 338 height 22
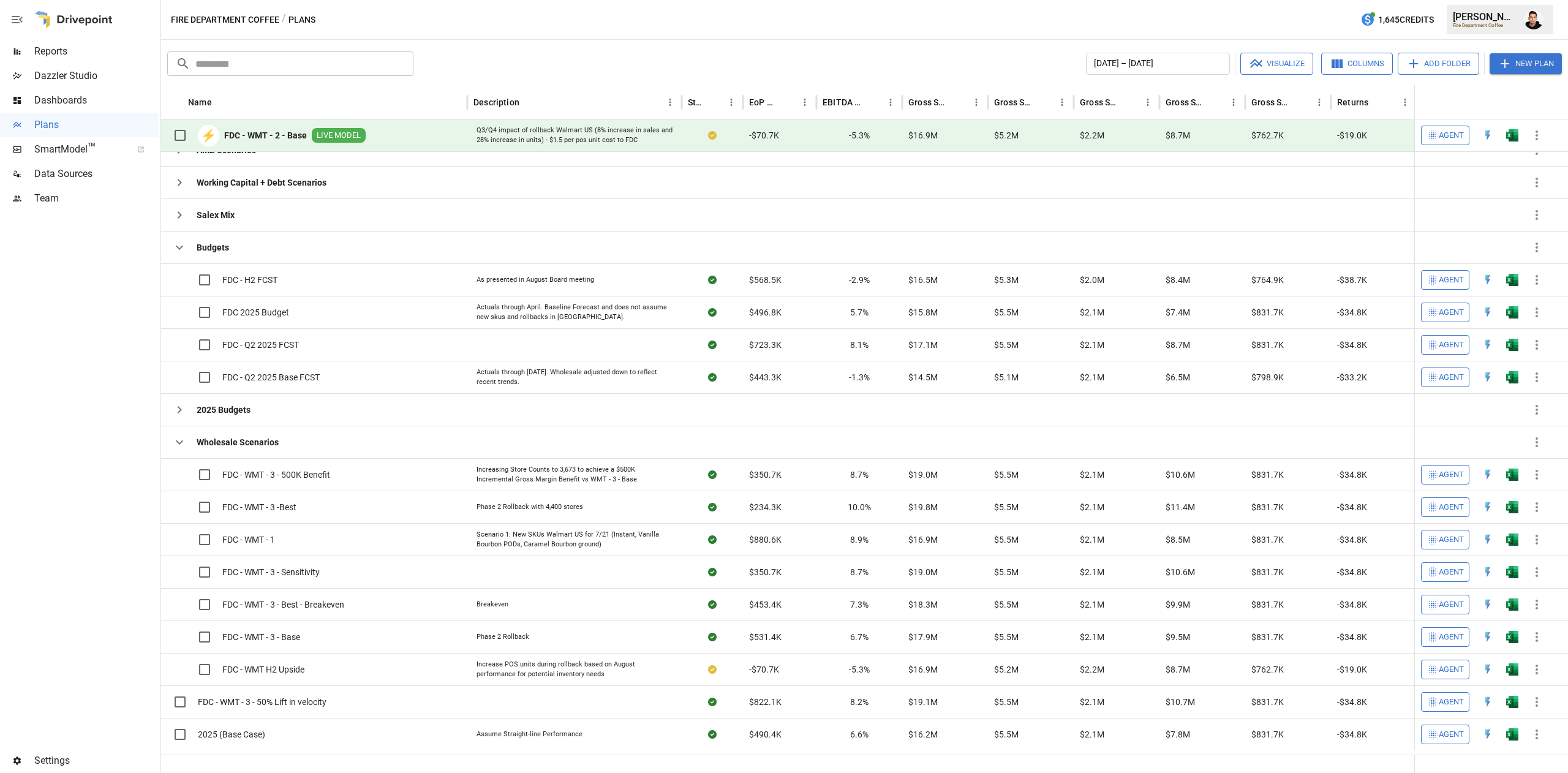
click at [1537, 26] on img "Francisco Sanchez" at bounding box center [1534, 20] width 20 height 20
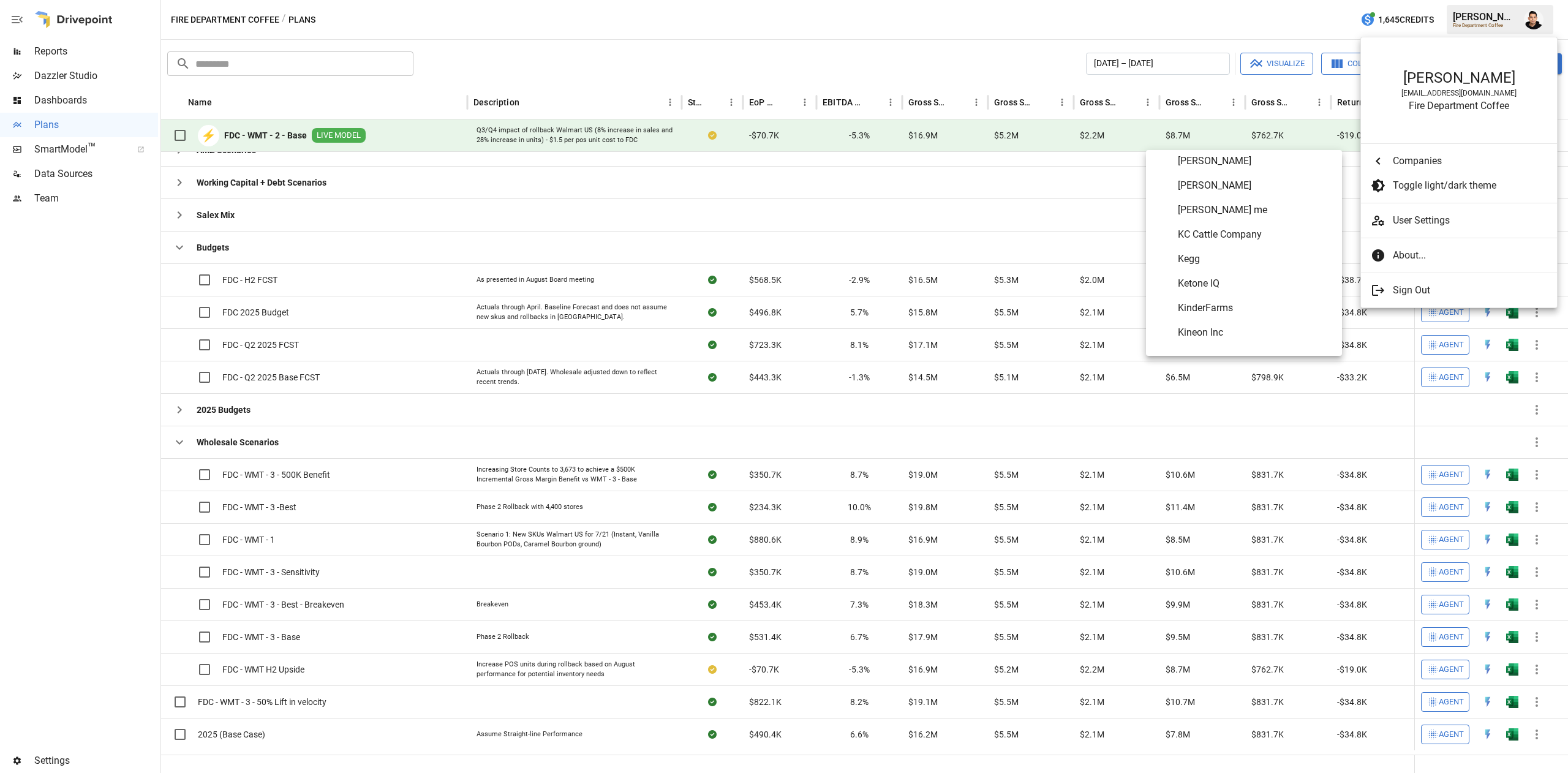
scroll to position [3554, 0]
click at [1211, 304] on li "KinderFarms" at bounding box center [1244, 313] width 196 height 24
